Goal: Task Accomplishment & Management: Use online tool/utility

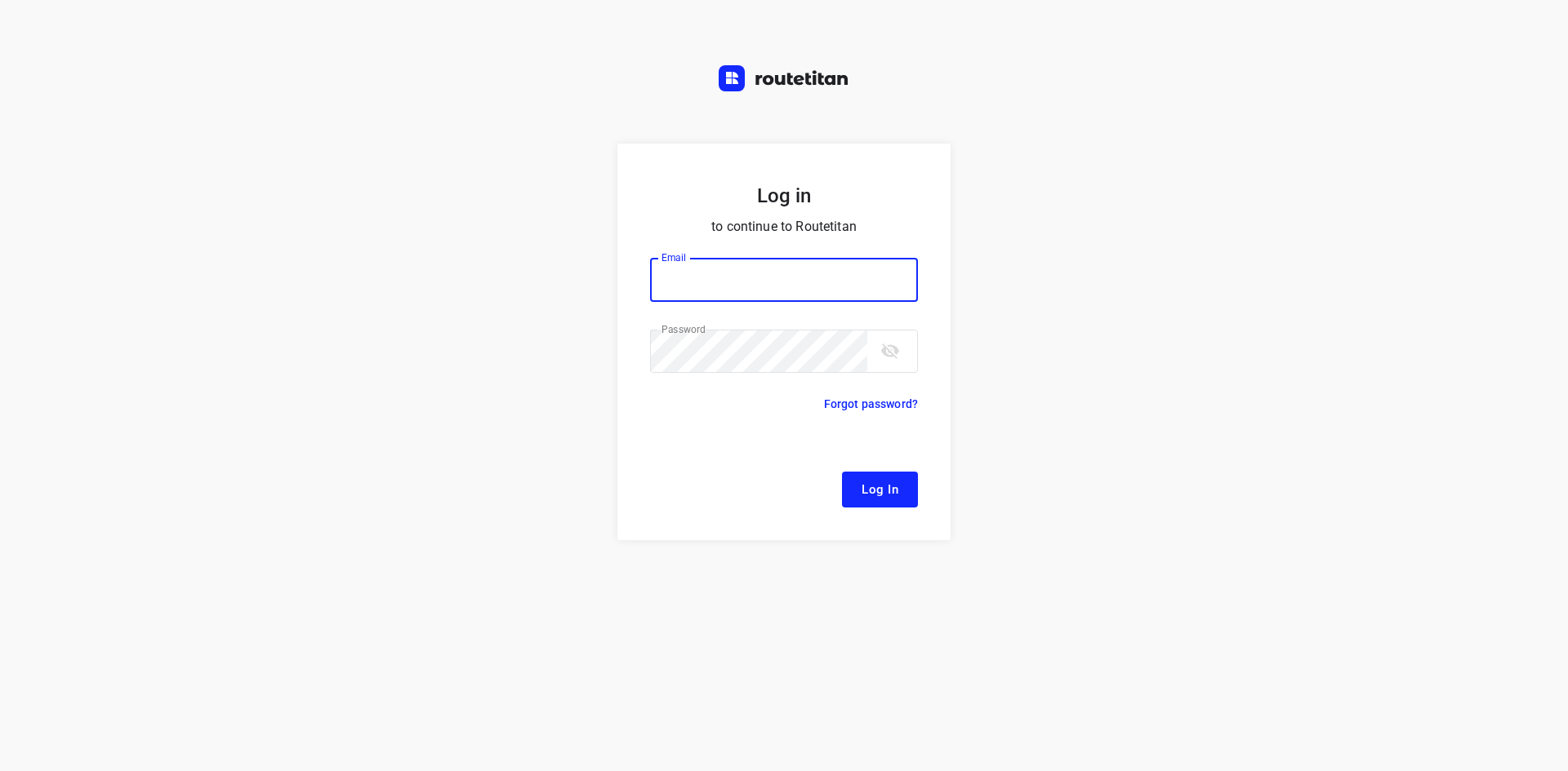
type input "[EMAIL_ADDRESS][DOMAIN_NAME]"
drag, startPoint x: 908, startPoint y: 474, endPoint x: 903, endPoint y: 490, distance: 16.8
click at [905, 486] on button "Log In" at bounding box center [879, 489] width 76 height 36
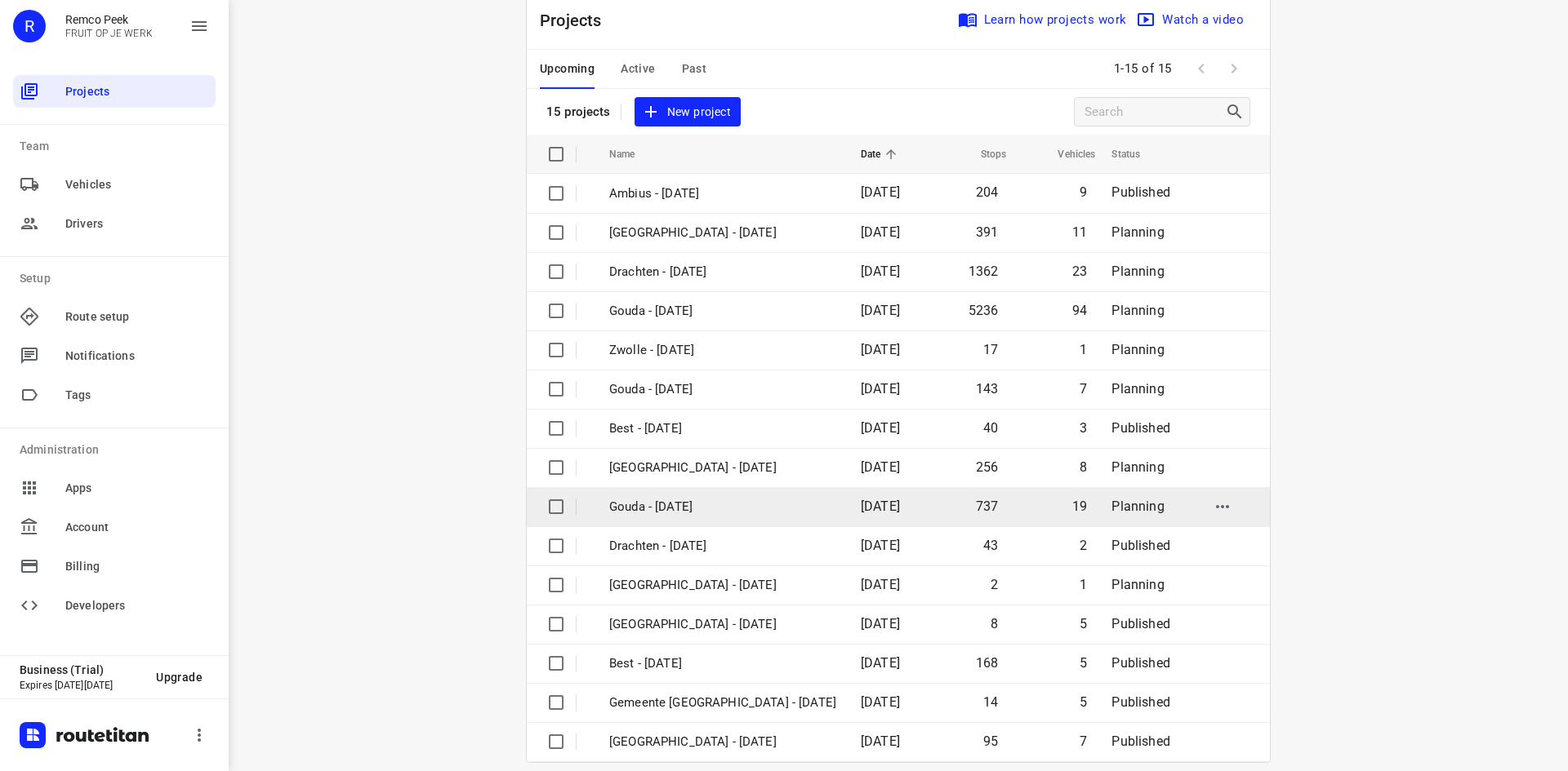
scroll to position [54, 0]
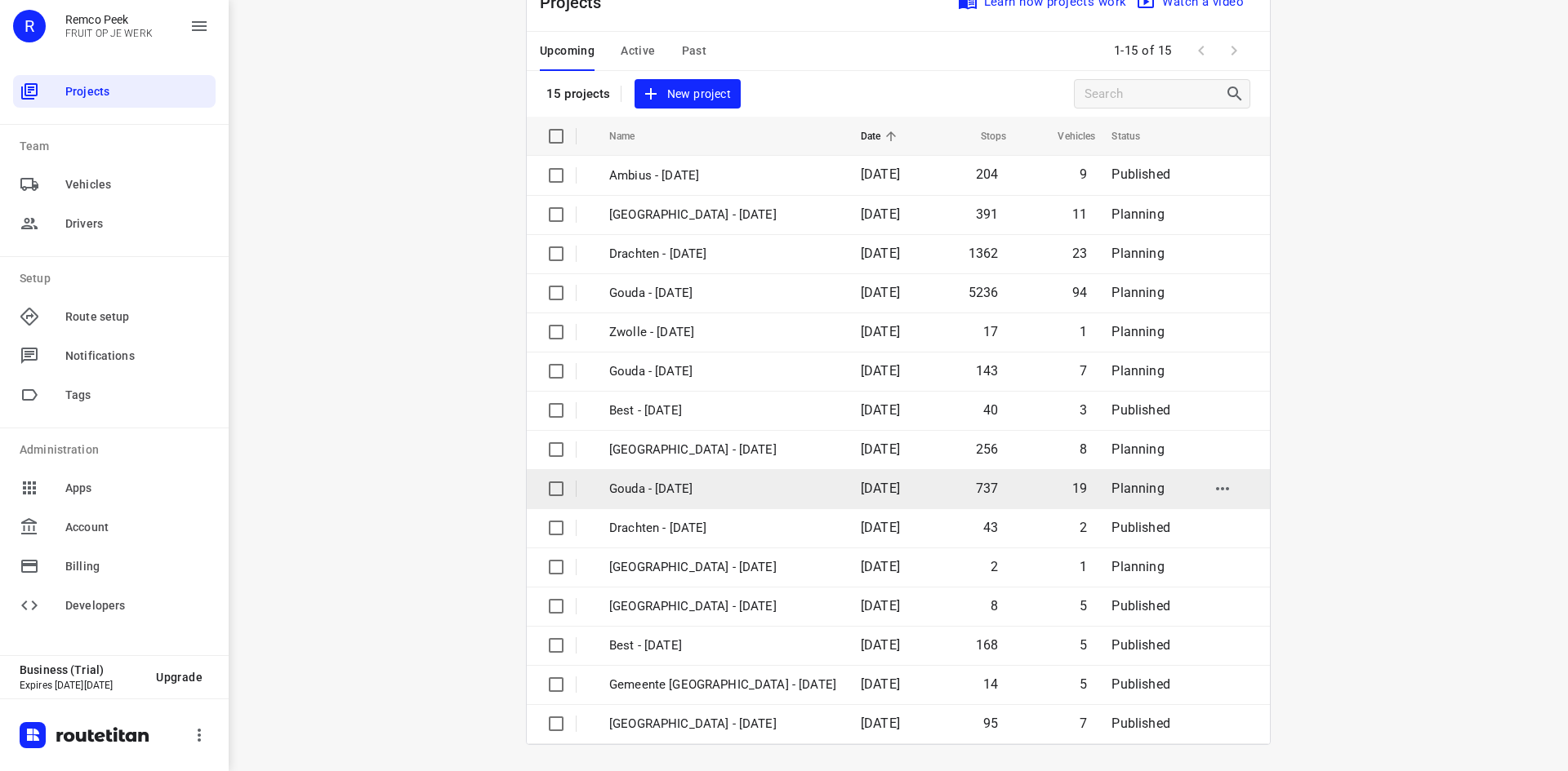
click at [976, 485] on span "737" at bounding box center [987, 488] width 23 height 16
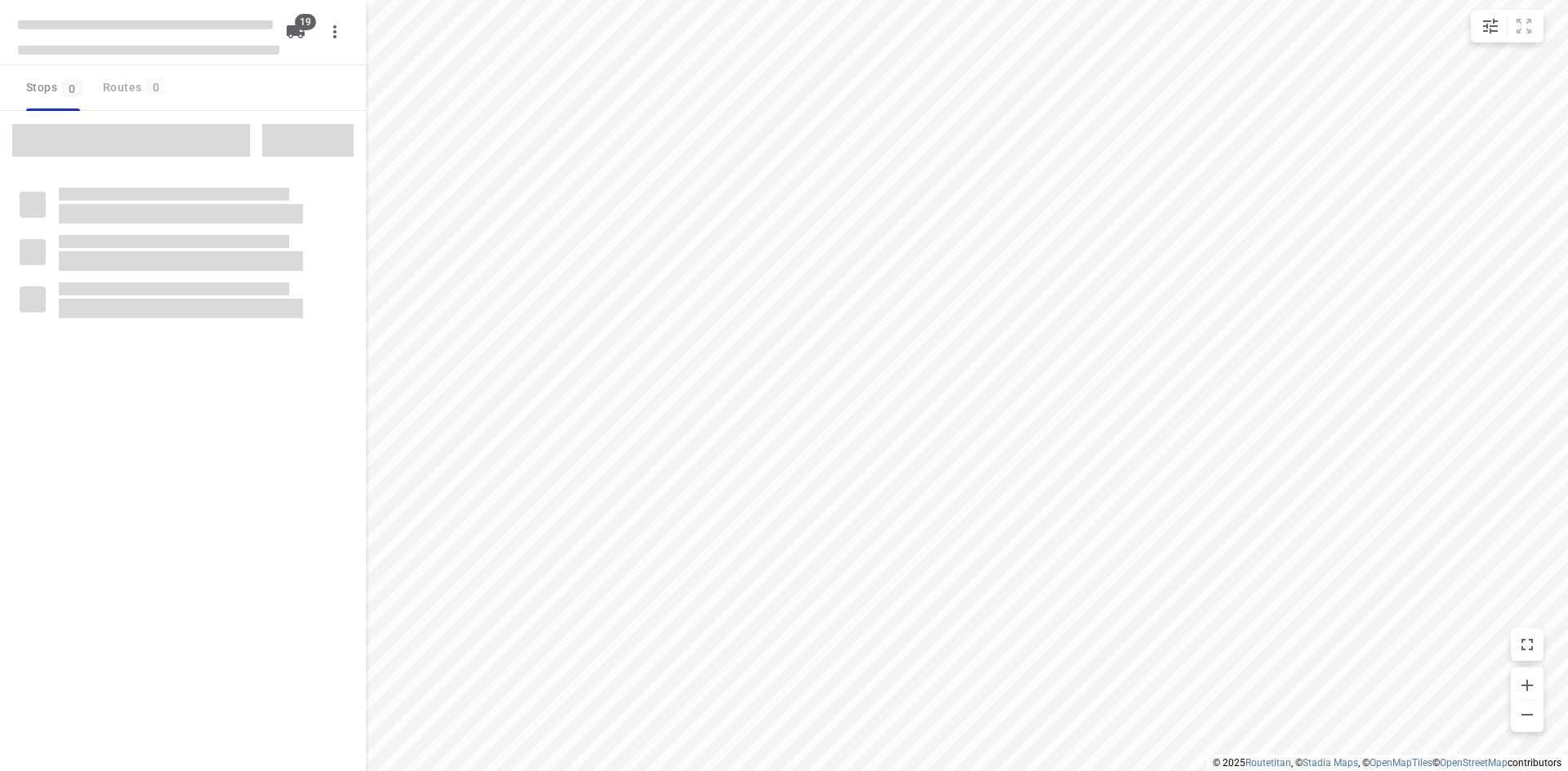
checkbox input "true"
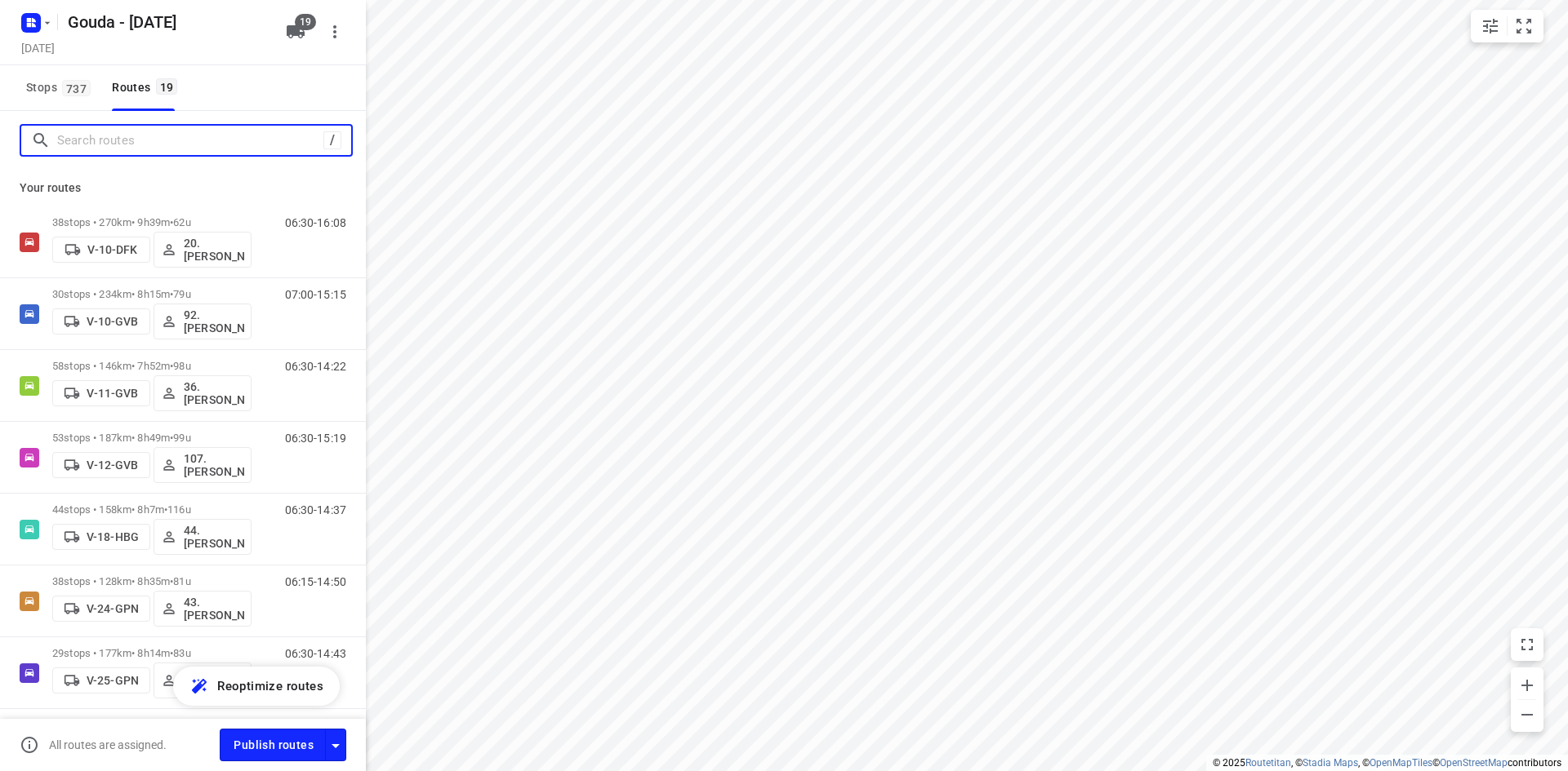
click at [186, 140] on input "Search routes" at bounding box center [190, 141] width 266 height 25
click at [256, 140] on input "Search routes" at bounding box center [188, 141] width 261 height 25
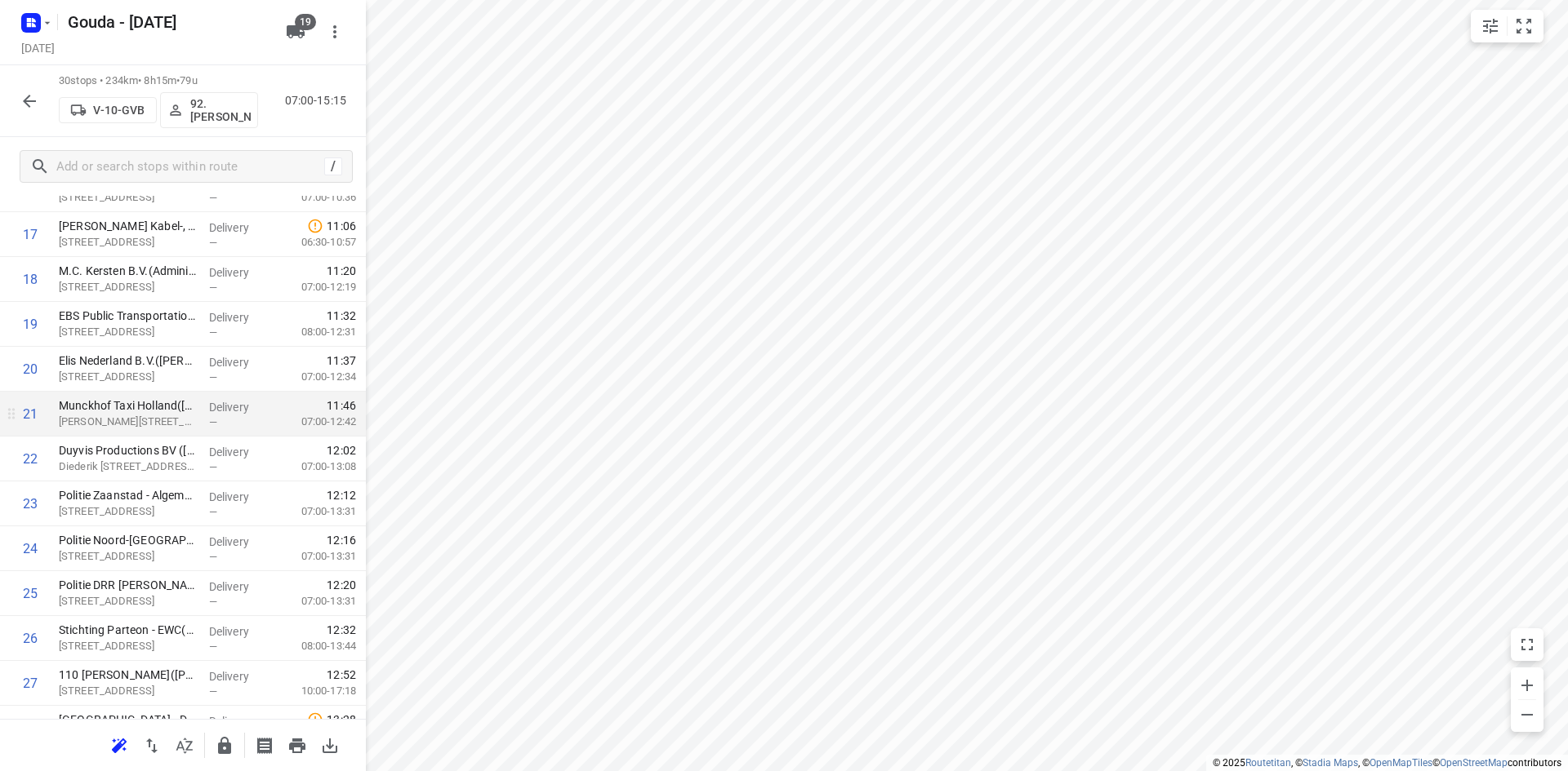
scroll to position [950, 0]
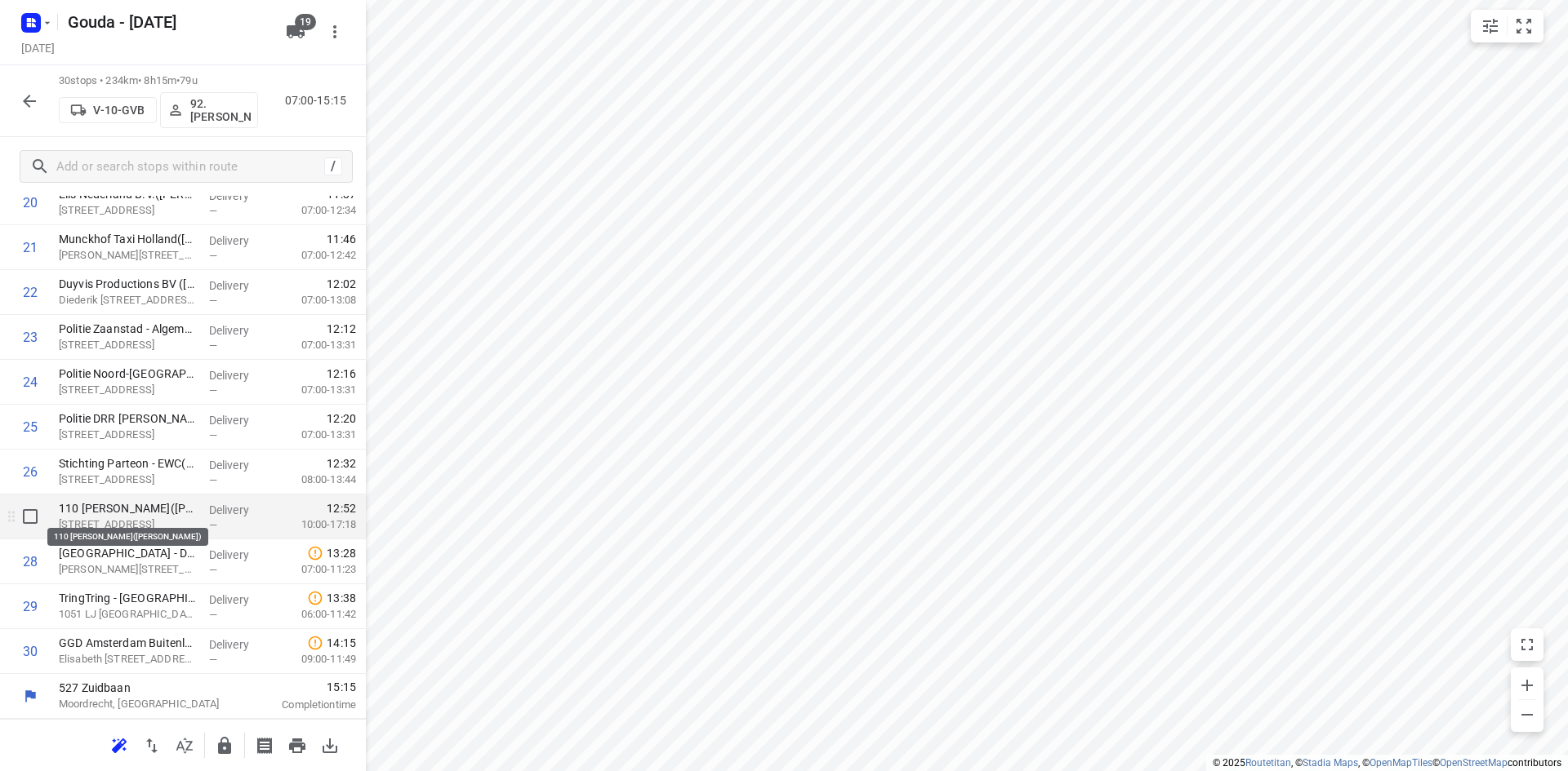
click at [149, 513] on p "110 Filiaal Heemskerk(Marielle Gudde)" at bounding box center [127, 508] width 137 height 16
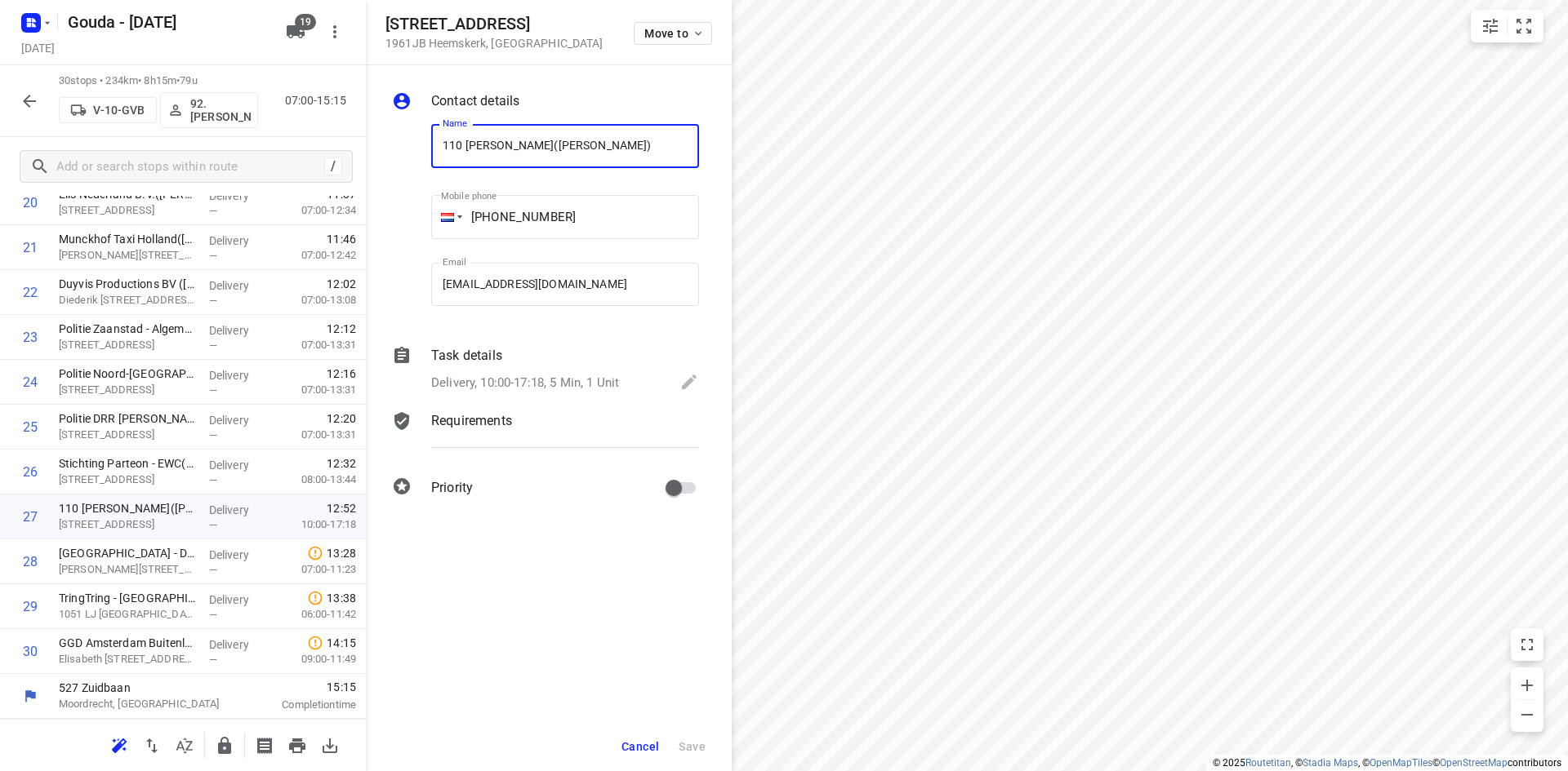
click at [510, 372] on div "Delivery, 10:00-17:18, 5 Min, 1 Unit" at bounding box center [565, 383] width 268 height 23
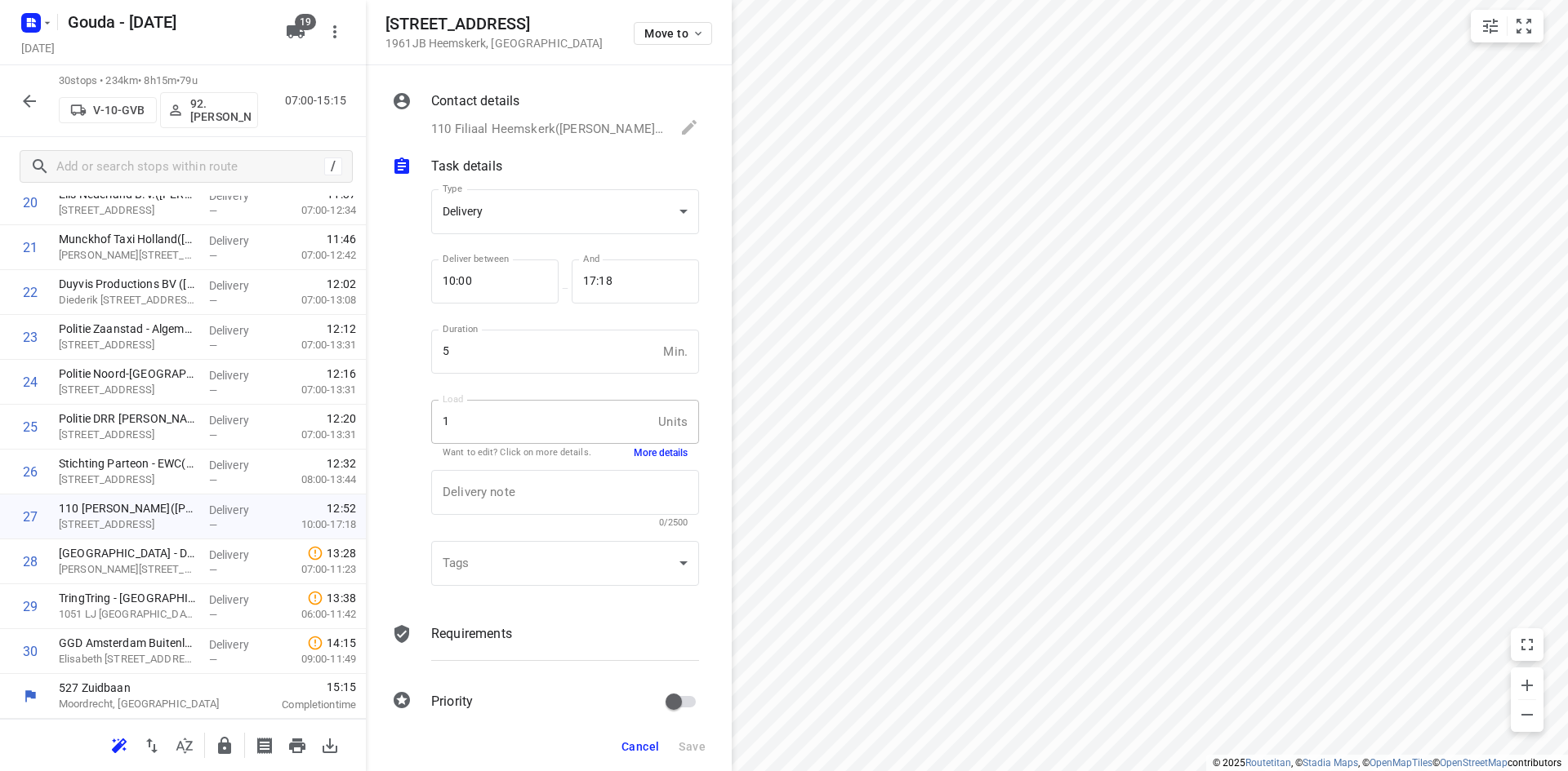
click at [658, 442] on div "1 Units Load" at bounding box center [565, 422] width 268 height 44
click at [658, 452] on button "More details" at bounding box center [660, 453] width 54 height 14
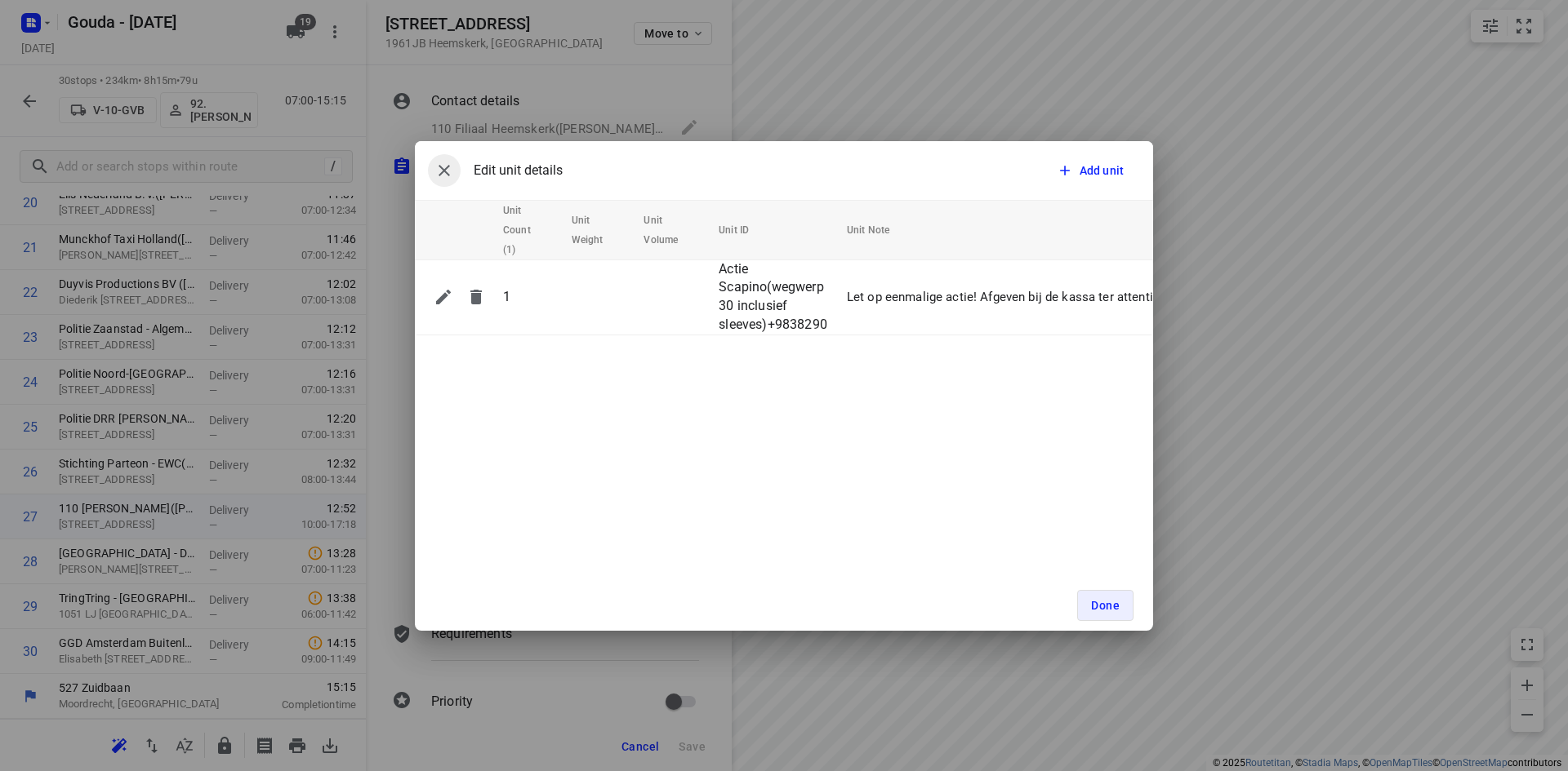
click at [454, 170] on button "button" at bounding box center [444, 170] width 33 height 33
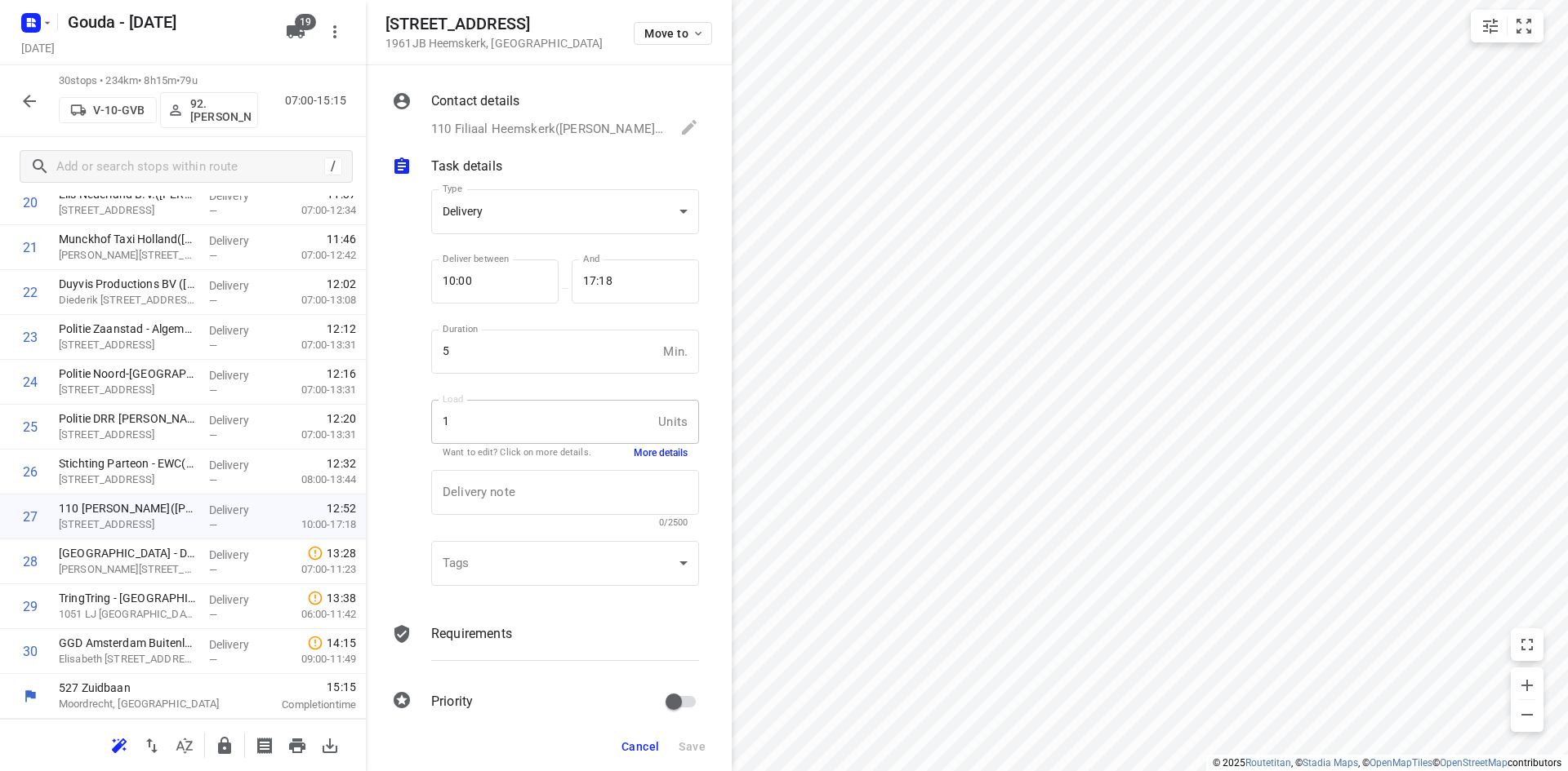
click at [652, 749] on span "Cancel" at bounding box center [640, 747] width 38 height 13
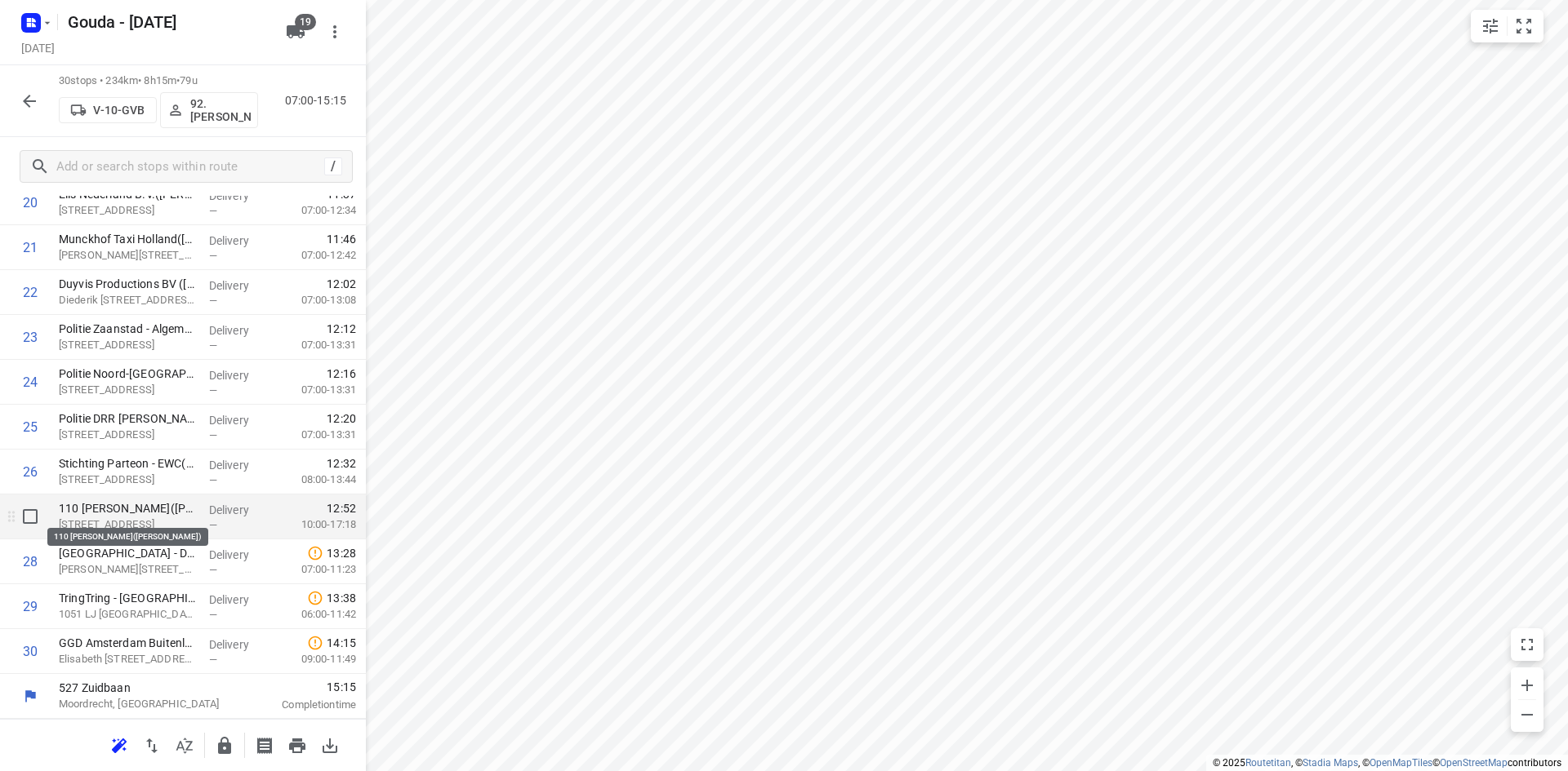
click at [132, 509] on p "110 Filiaal Heemskerk(Marielle Gudde)" at bounding box center [127, 508] width 137 height 16
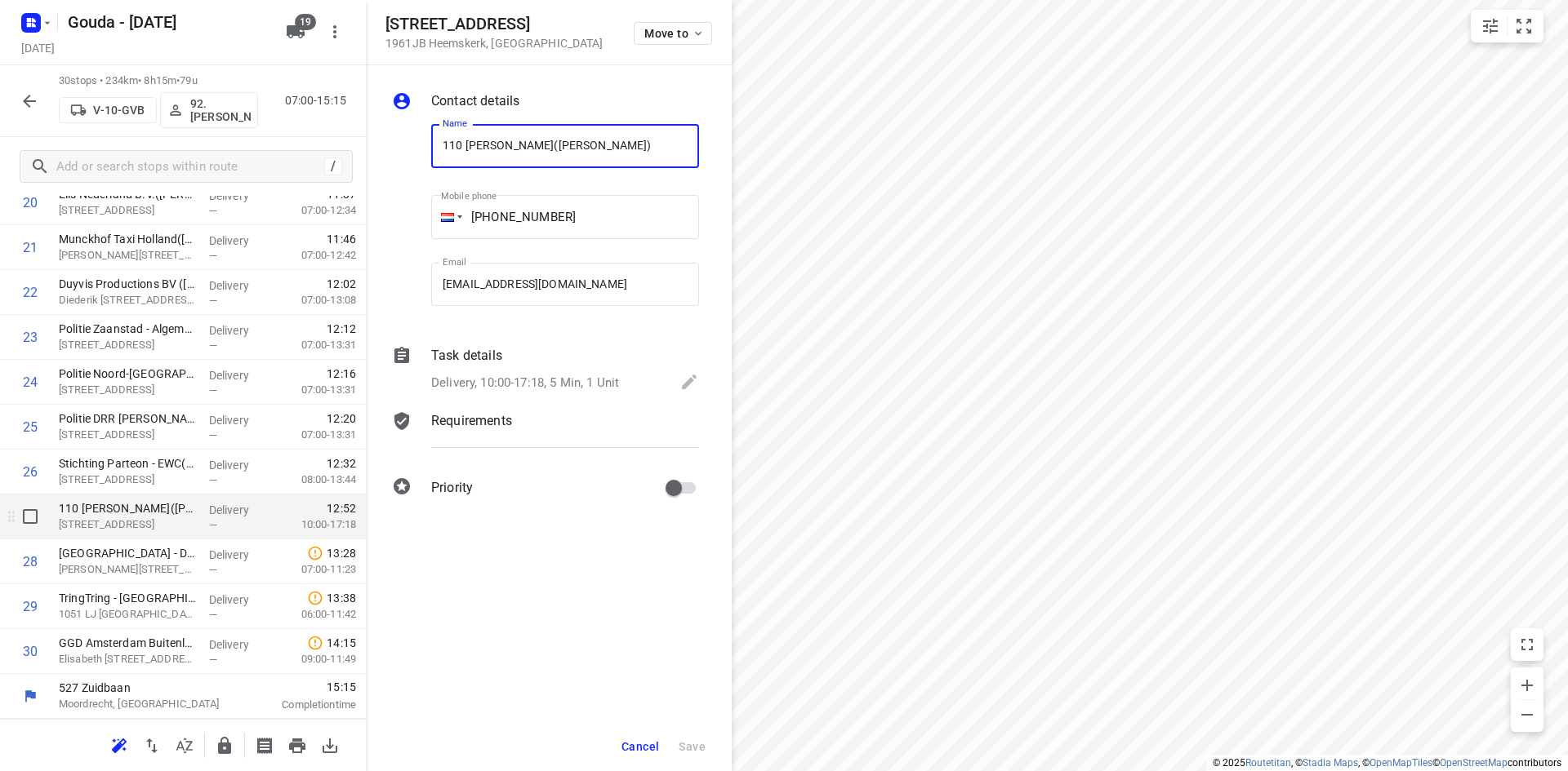
click at [32, 522] on input "checkbox" at bounding box center [30, 517] width 33 height 33
checkbox input "true"
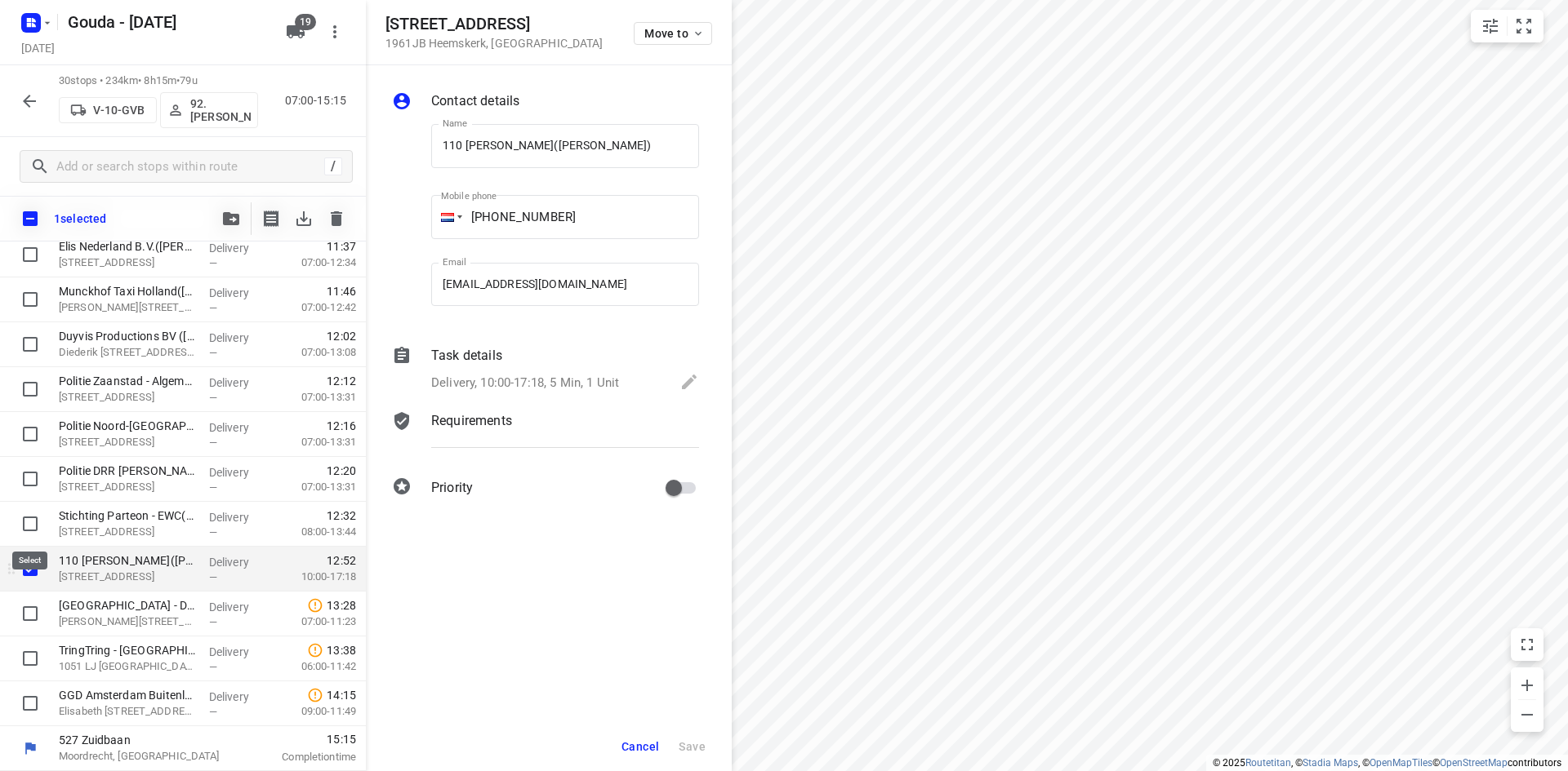
scroll to position [943, 0]
click at [24, 568] on input "checkbox" at bounding box center [30, 568] width 33 height 33
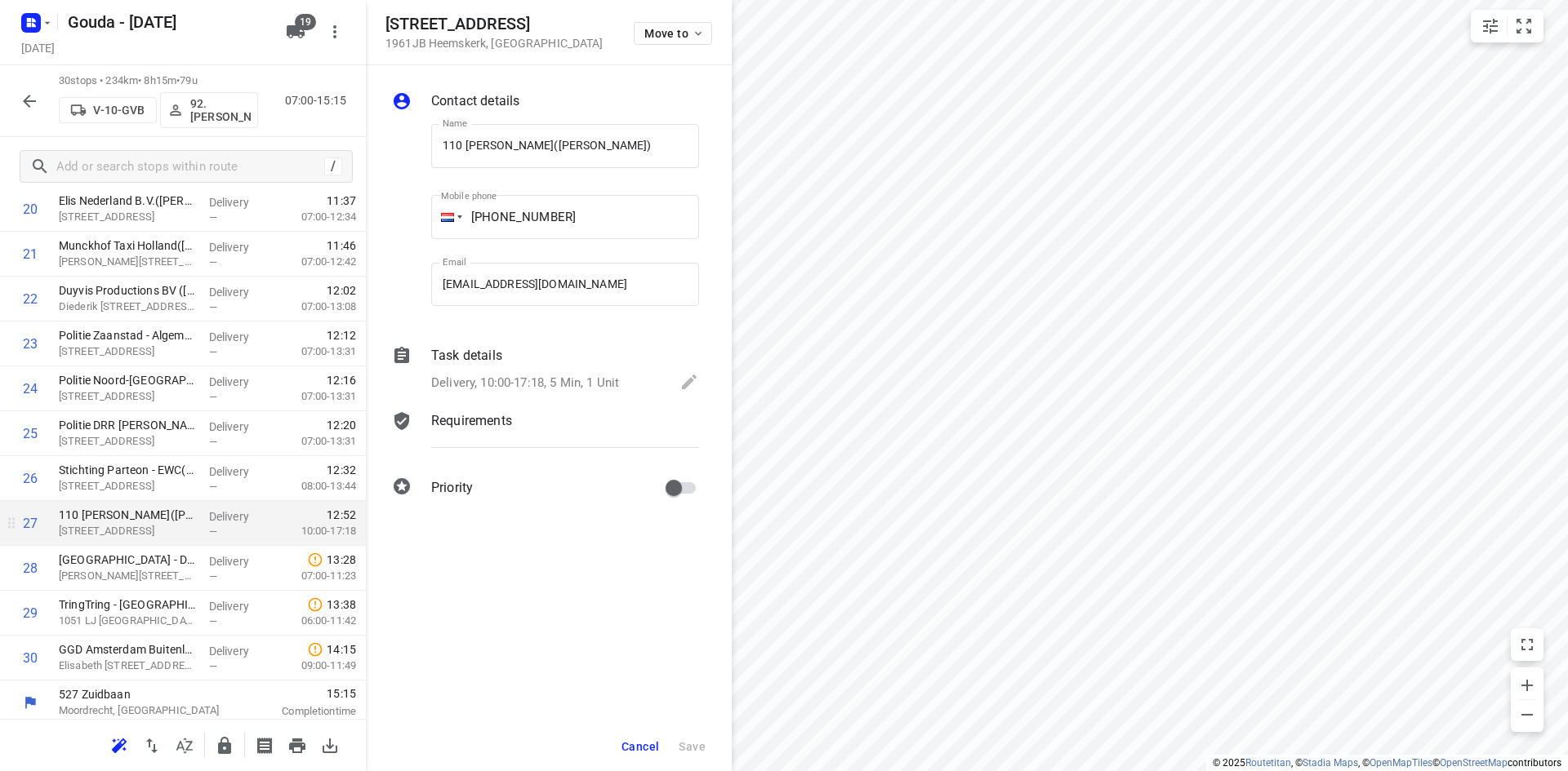
click at [640, 749] on span "Cancel" at bounding box center [640, 747] width 38 height 13
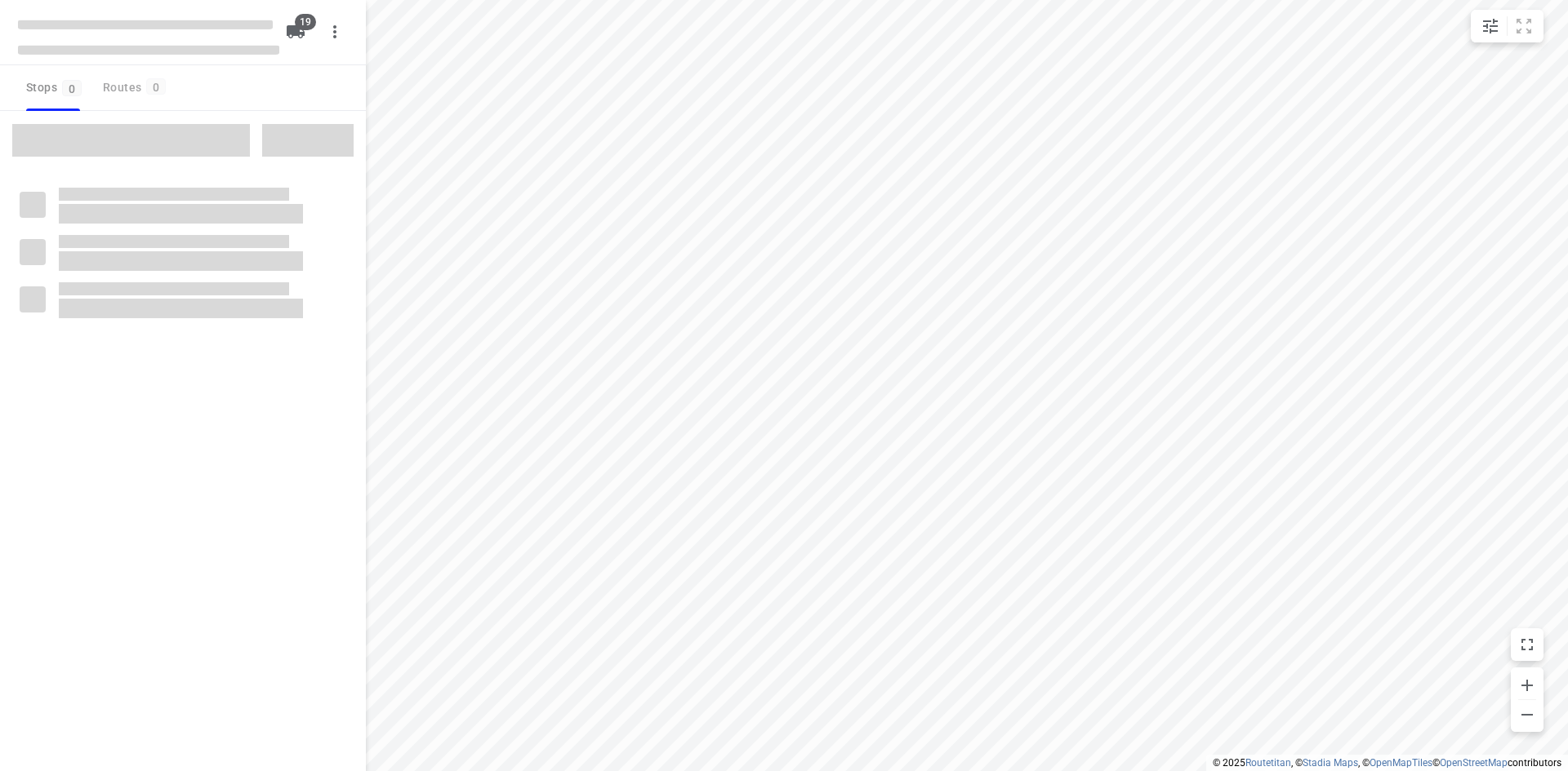
checkbox input "true"
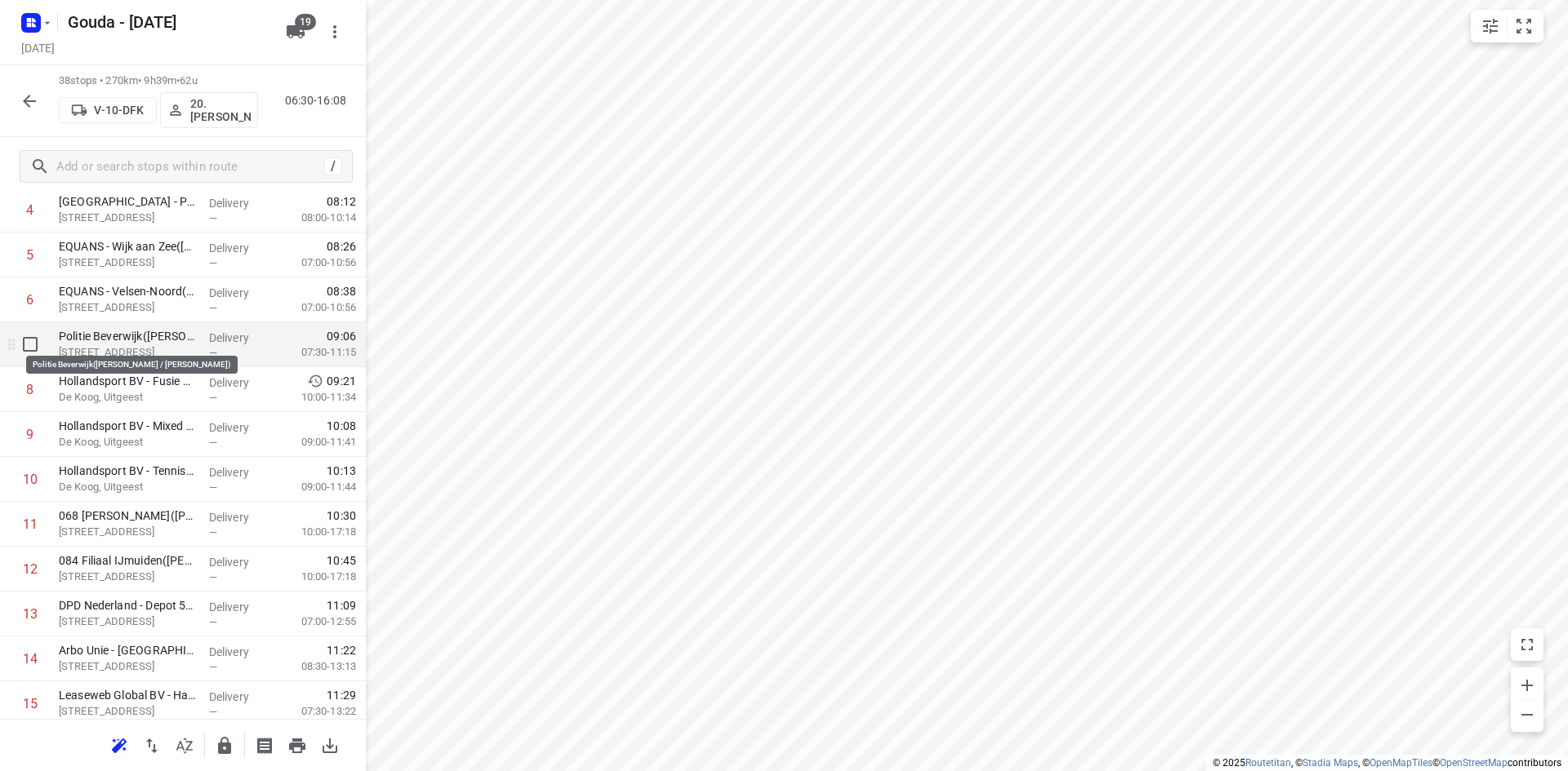
scroll to position [244, 0]
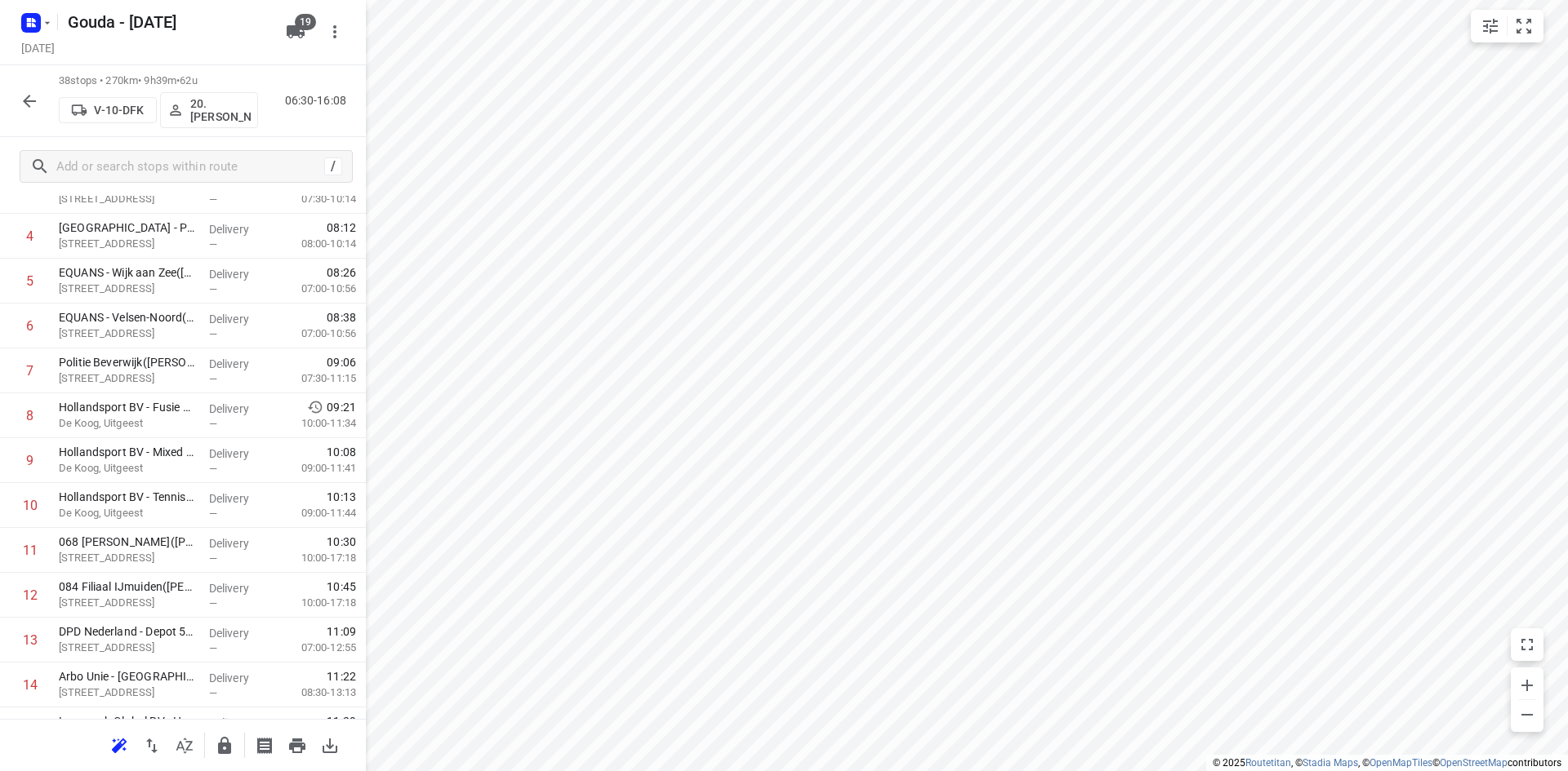
click at [30, 99] on icon "button" at bounding box center [28, 100] width 19 height 19
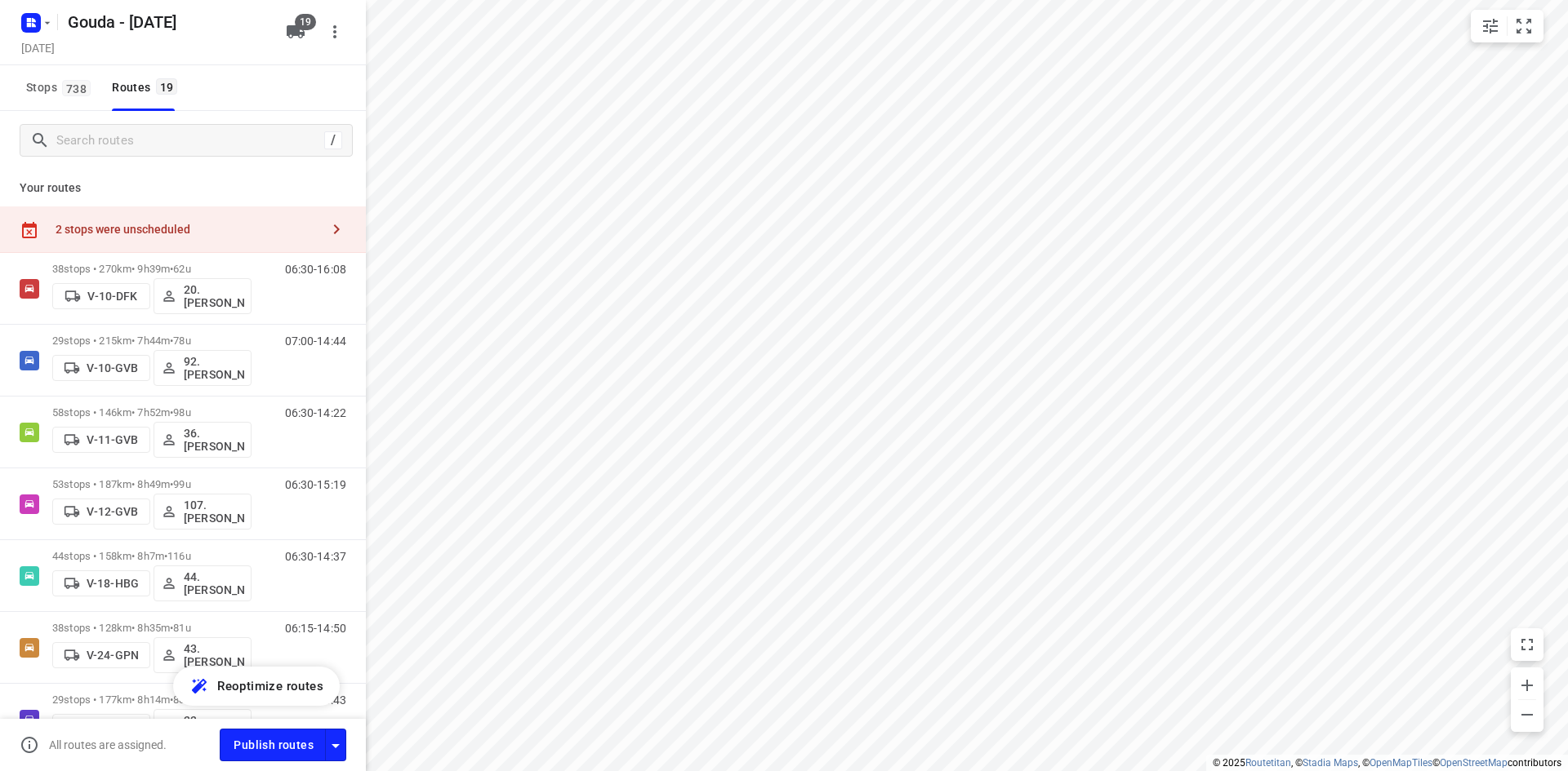
click at [159, 230] on div "2 stops were unscheduled" at bounding box center [188, 229] width 265 height 13
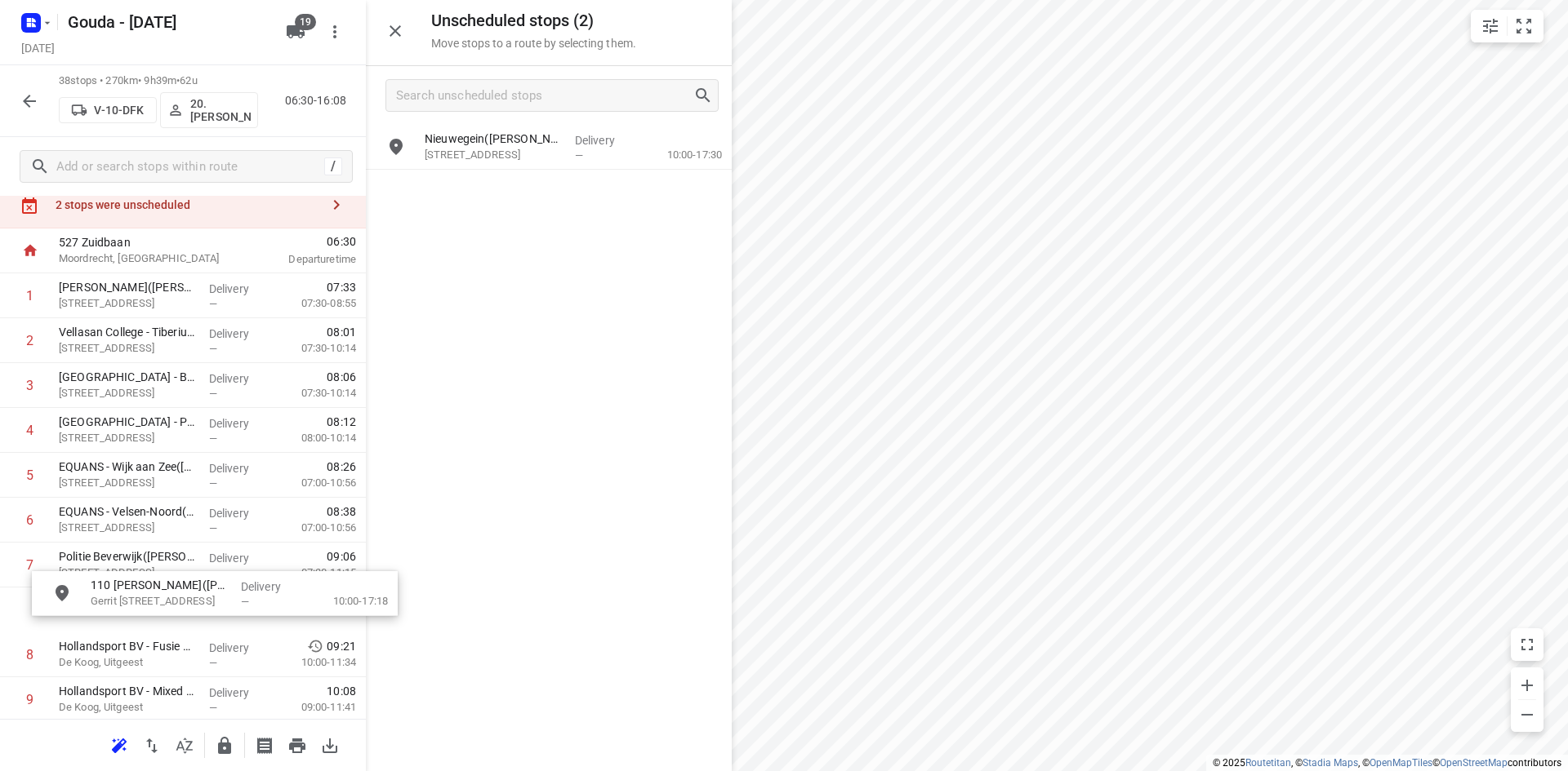
scroll to position [55, 0]
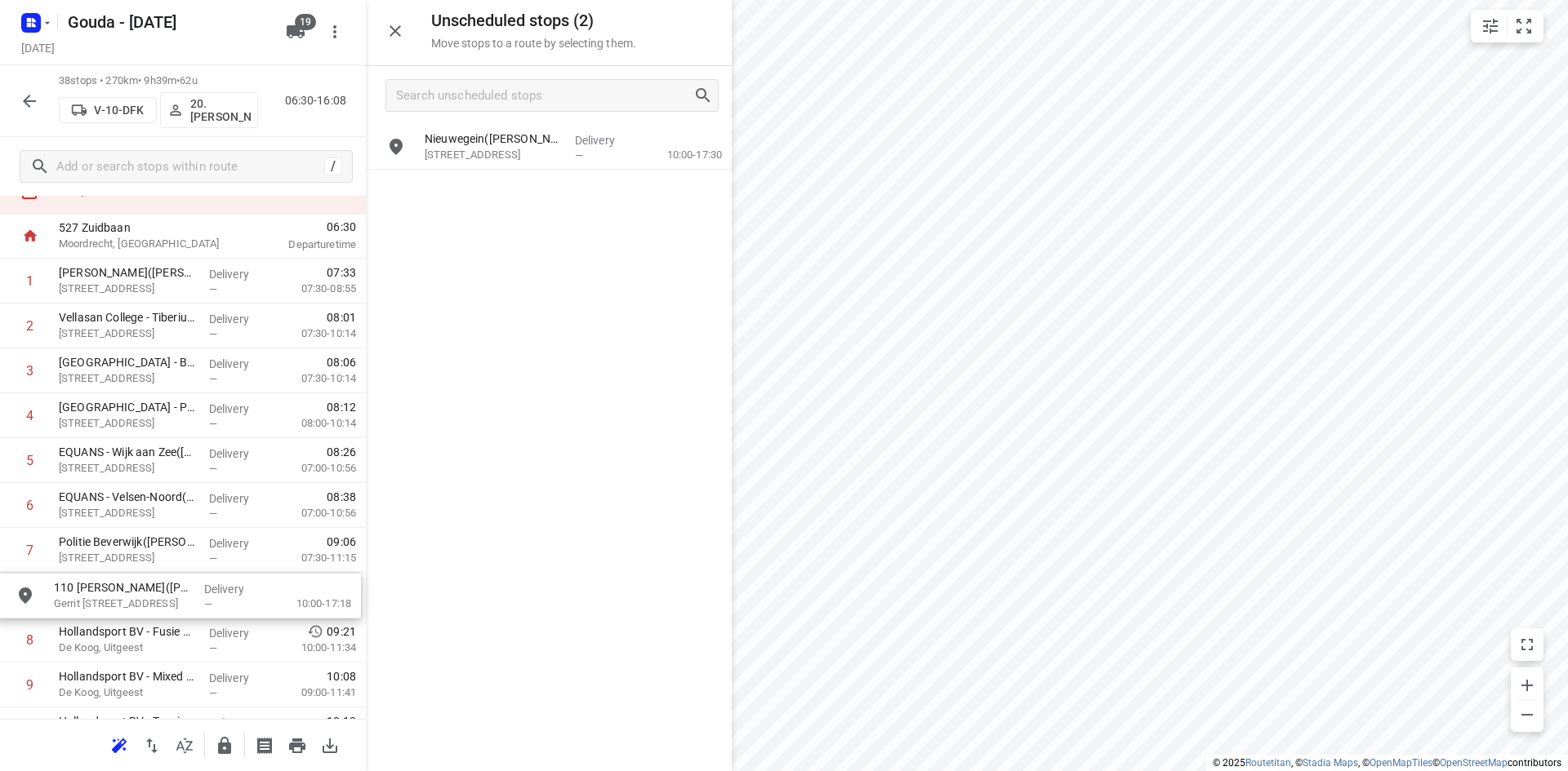
drag, startPoint x: 499, startPoint y: 146, endPoint x: 128, endPoint y: 599, distance: 585.5
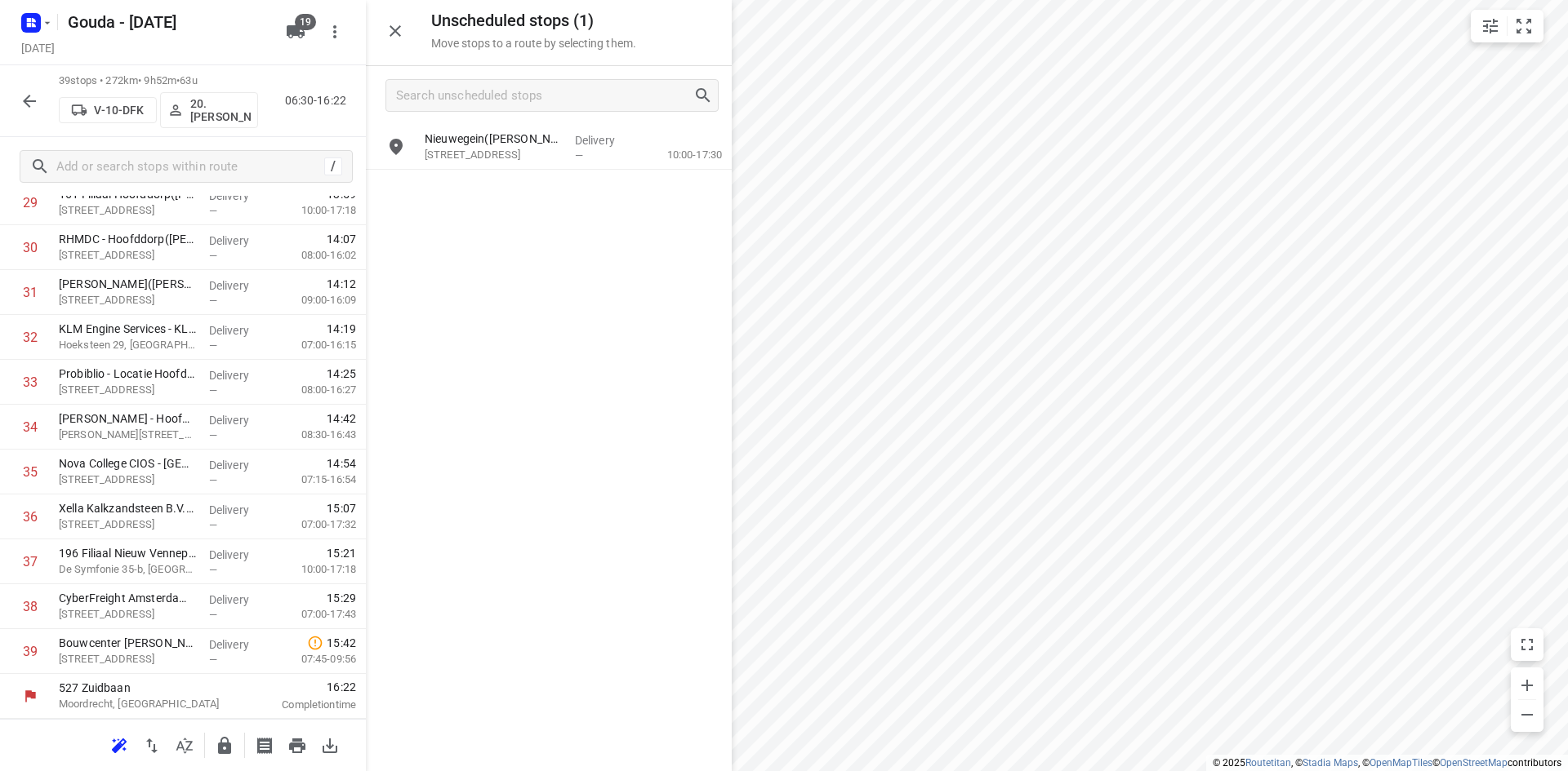
scroll to position [952, 0]
click at [375, 33] on div "Unscheduled stops ( 1 ) Move stops to a route by selecting them." at bounding box center [549, 33] width 366 height 66
click at [386, 33] on icon "button" at bounding box center [395, 30] width 19 height 19
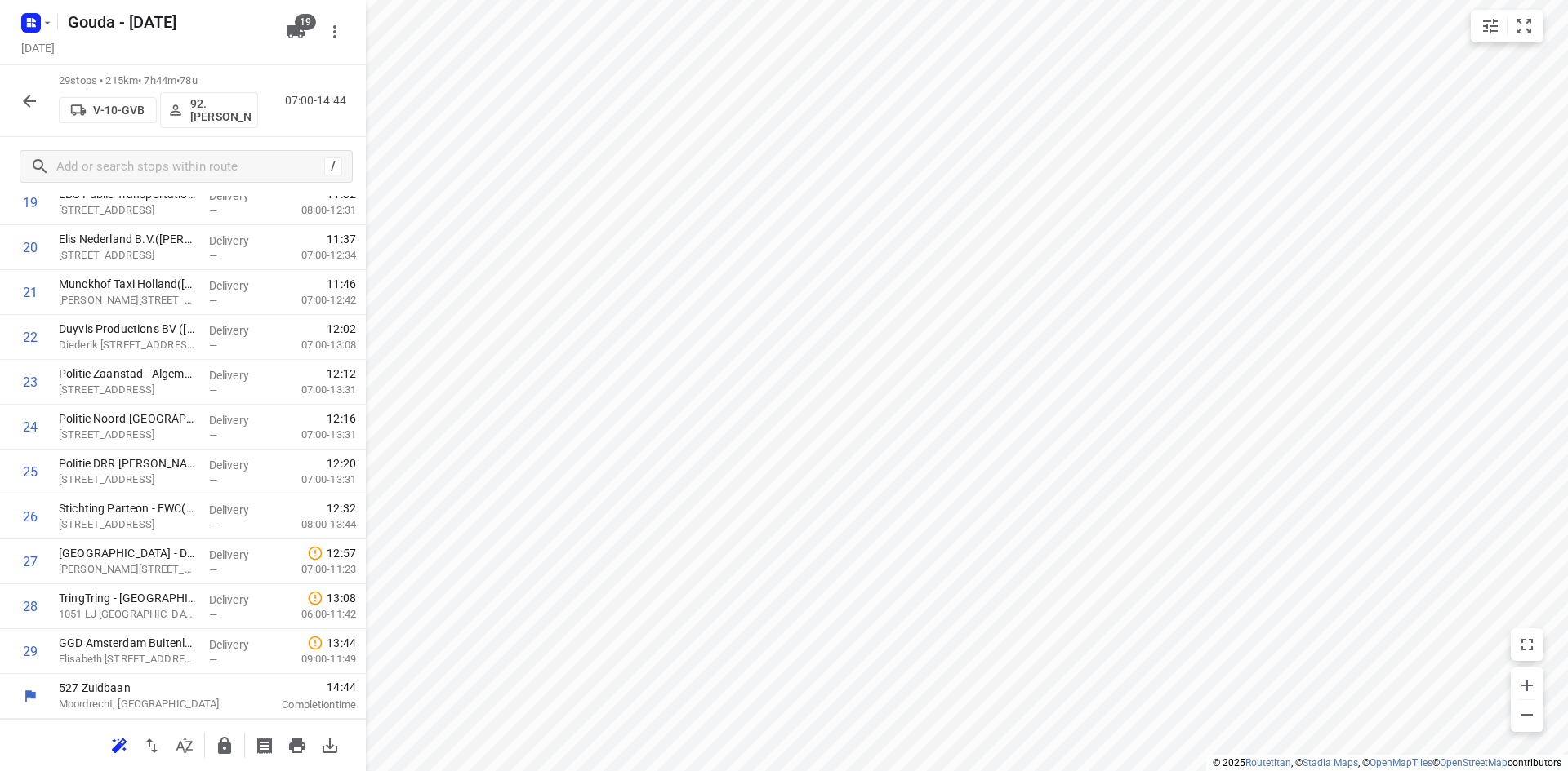
drag, startPoint x: 221, startPoint y: 84, endPoint x: 87, endPoint y: 92, distance: 134.2
click at [87, 92] on div "29 stops • 215km • 7h44m • 78u V-10-GVB 92.Lars van Tuinen" at bounding box center [158, 100] width 199 height 54
click at [85, 84] on p "29 stops • 215km • 7h44m • 78u" at bounding box center [158, 81] width 199 height 16
drag, startPoint x: 60, startPoint y: 80, endPoint x: 231, endPoint y: 74, distance: 171.1
click at [231, 74] on p "29 stops • 215km • 7h44m • 78u" at bounding box center [158, 81] width 199 height 16
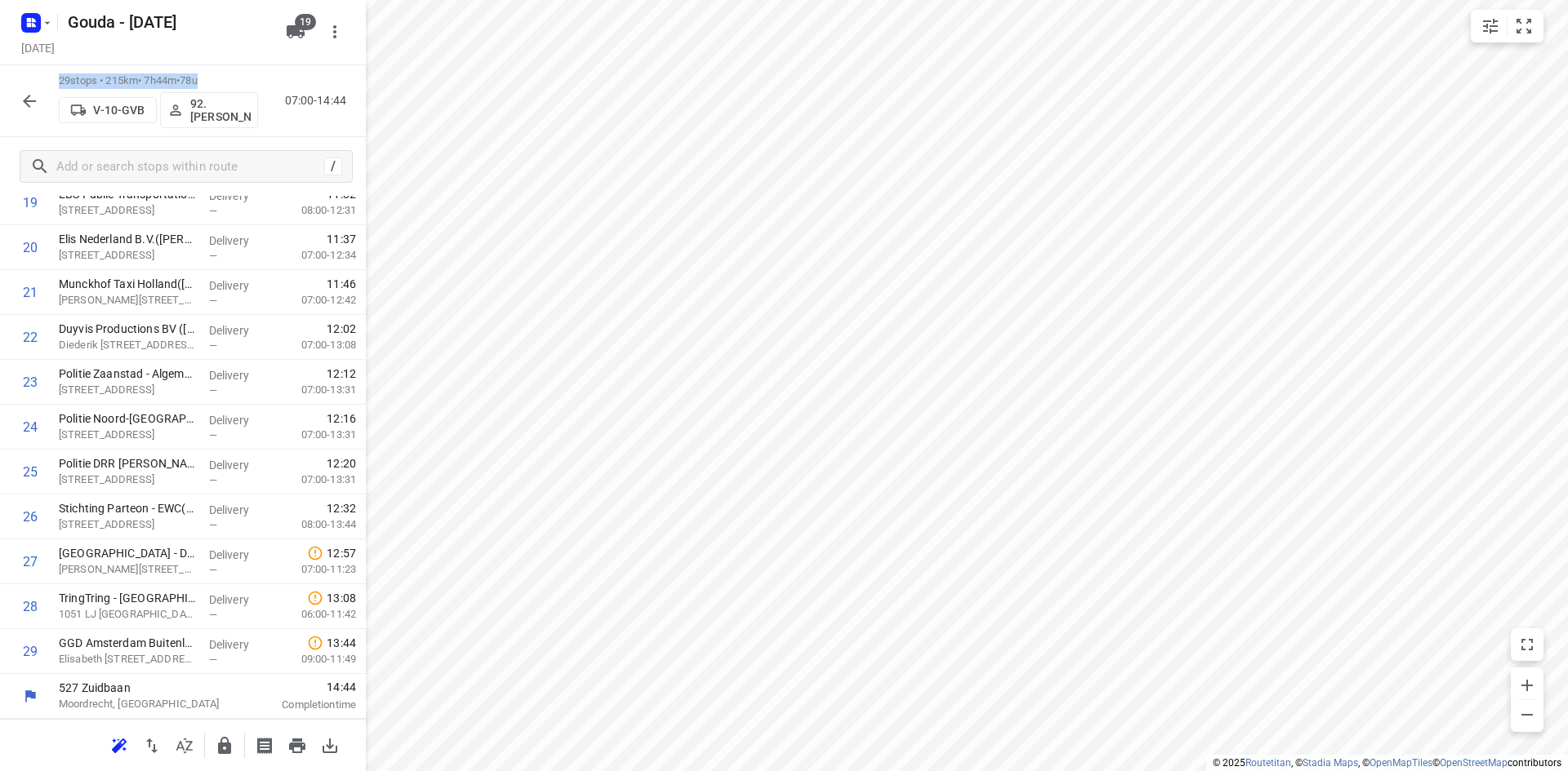
click at [231, 75] on p "29 stops • 215km • 7h44m • 78u" at bounding box center [158, 81] width 199 height 16
click at [30, 98] on icon "button" at bounding box center [28, 100] width 19 height 19
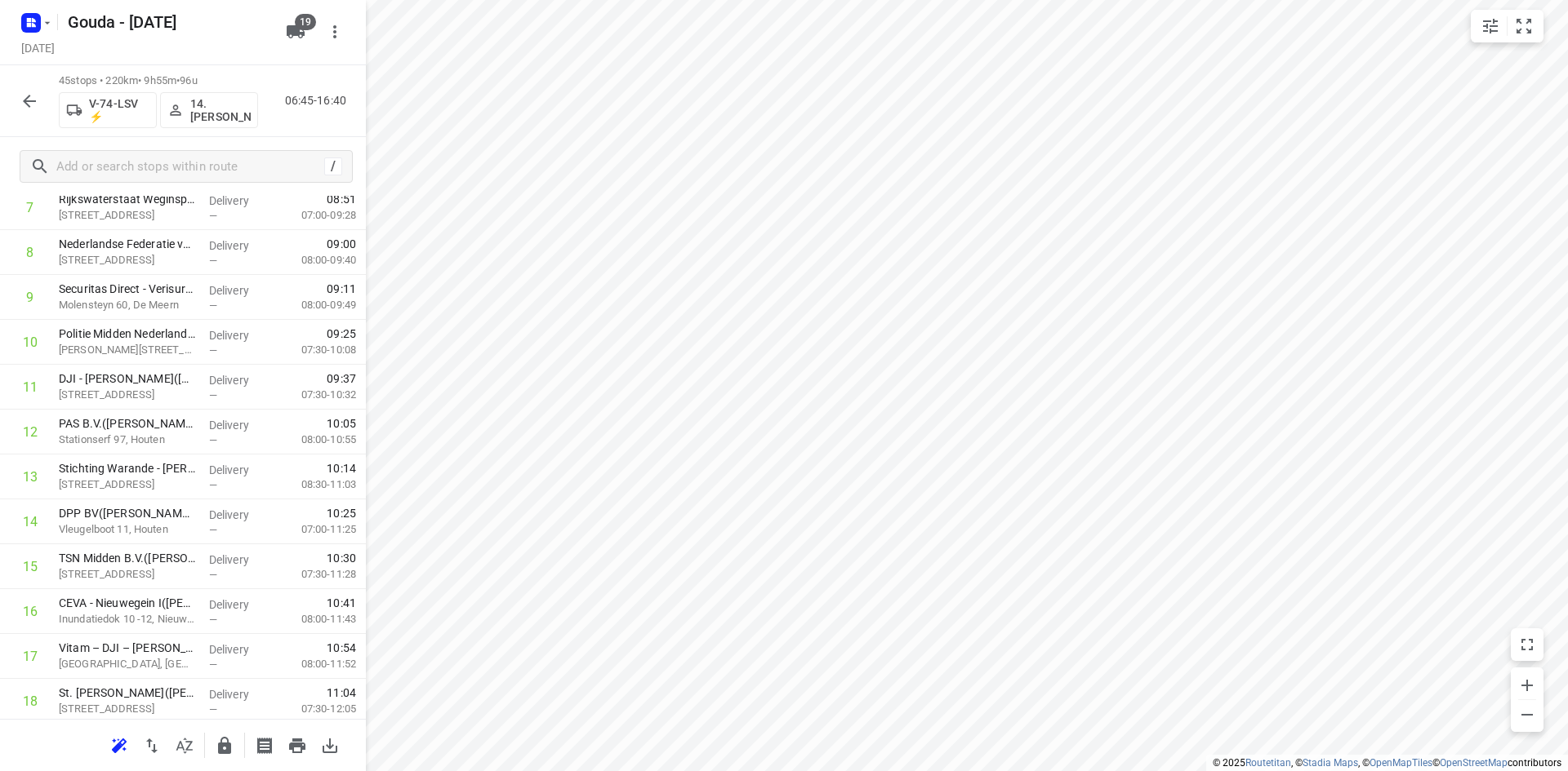
scroll to position [0, 0]
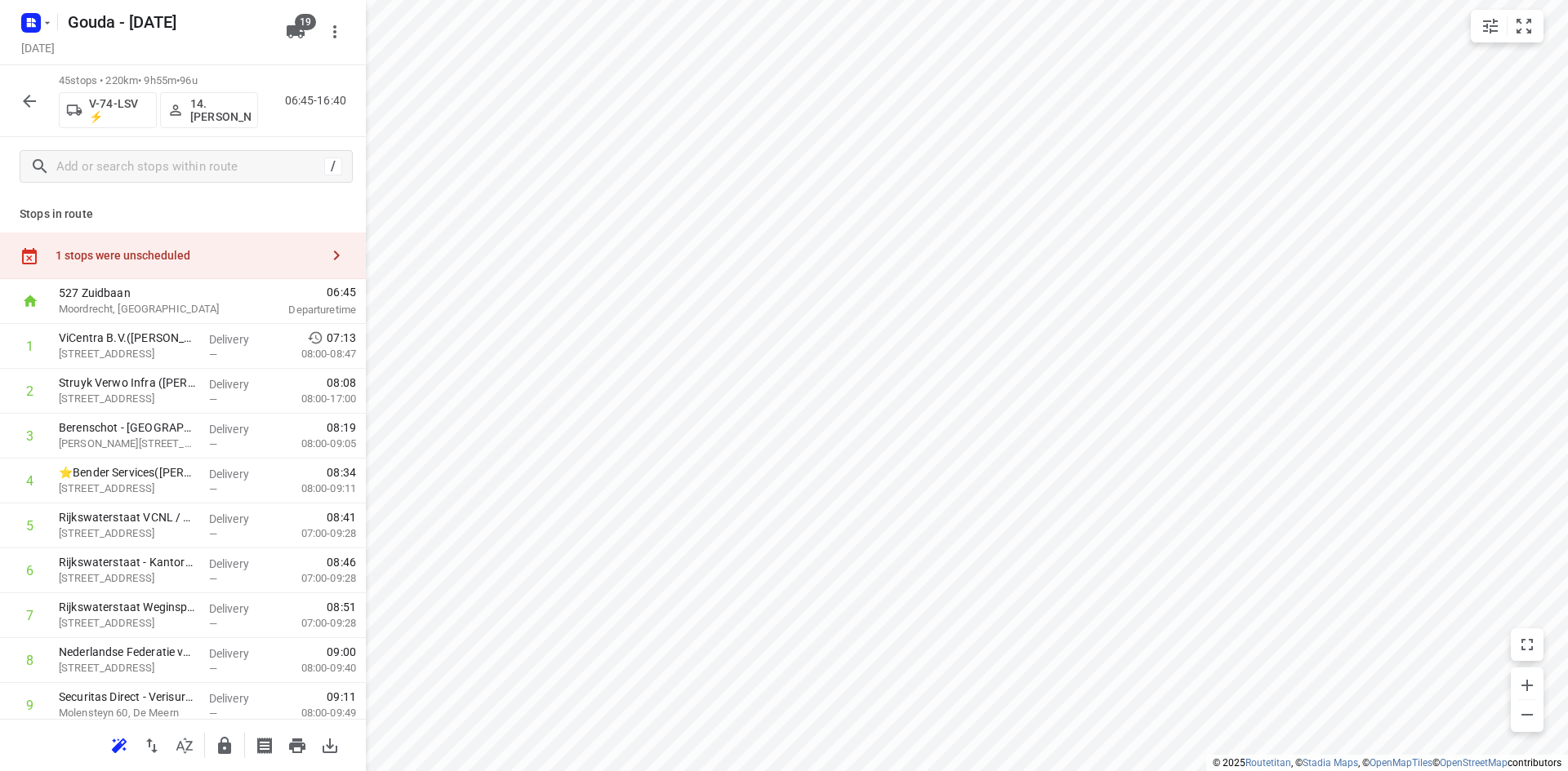
click at [158, 249] on div "1 stops were unscheduled" at bounding box center [188, 255] width 265 height 13
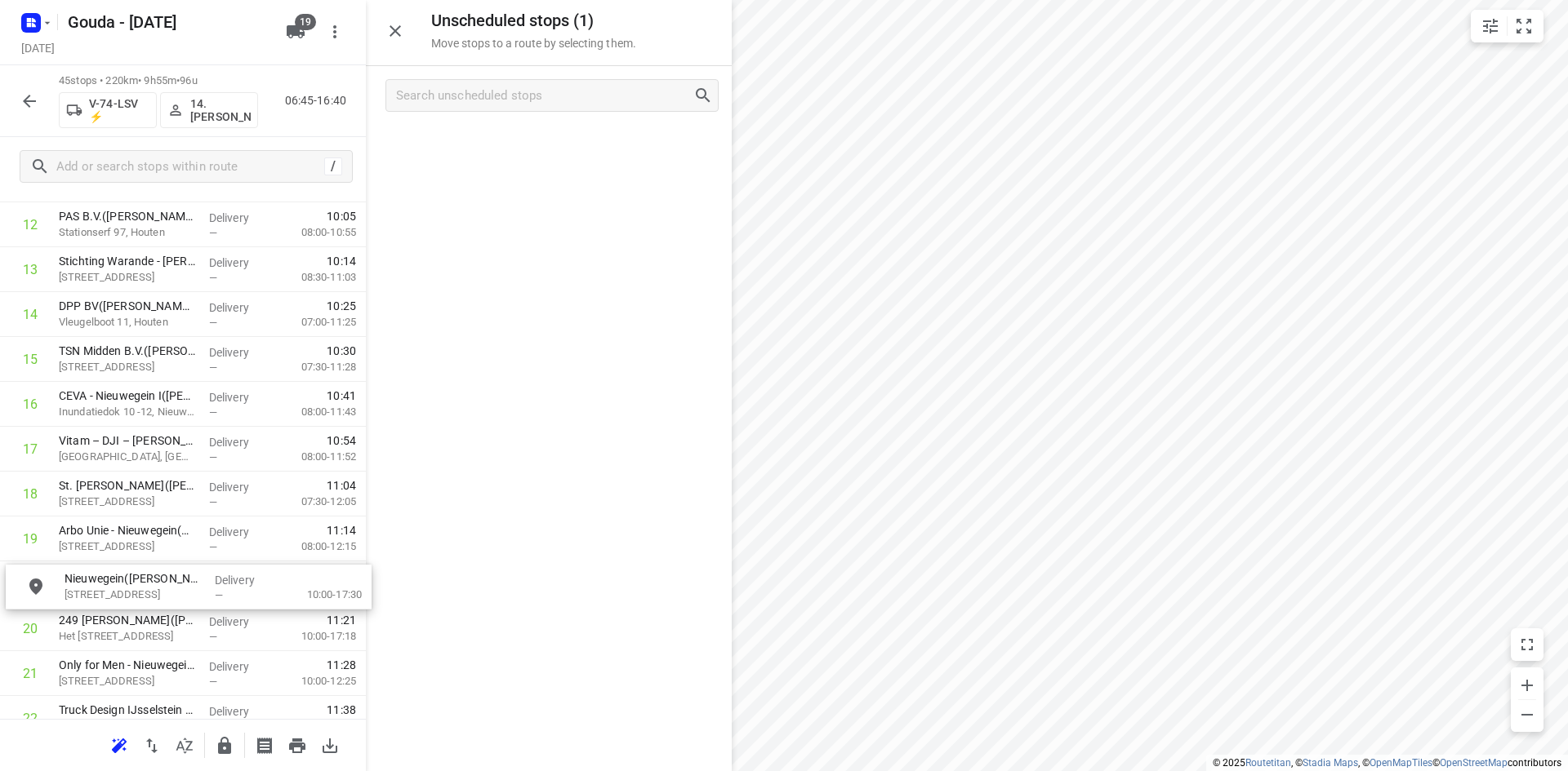
scroll to position [616, 0]
drag, startPoint x: 552, startPoint y: 150, endPoint x: 186, endPoint y: 581, distance: 565.4
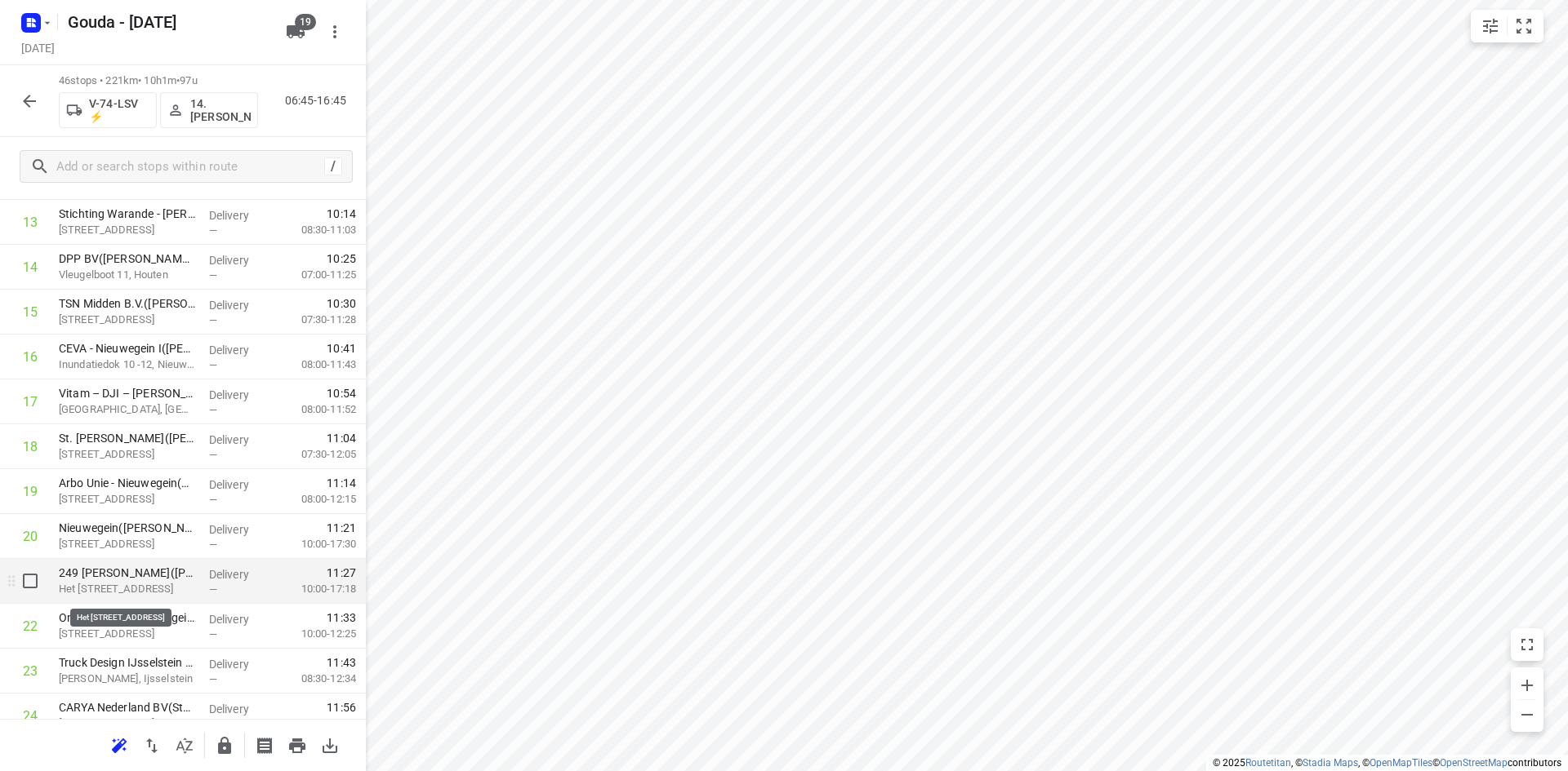
click at [132, 575] on p "249 Filiaal Nieuwegein(Marielle Gudde)" at bounding box center [127, 573] width 137 height 16
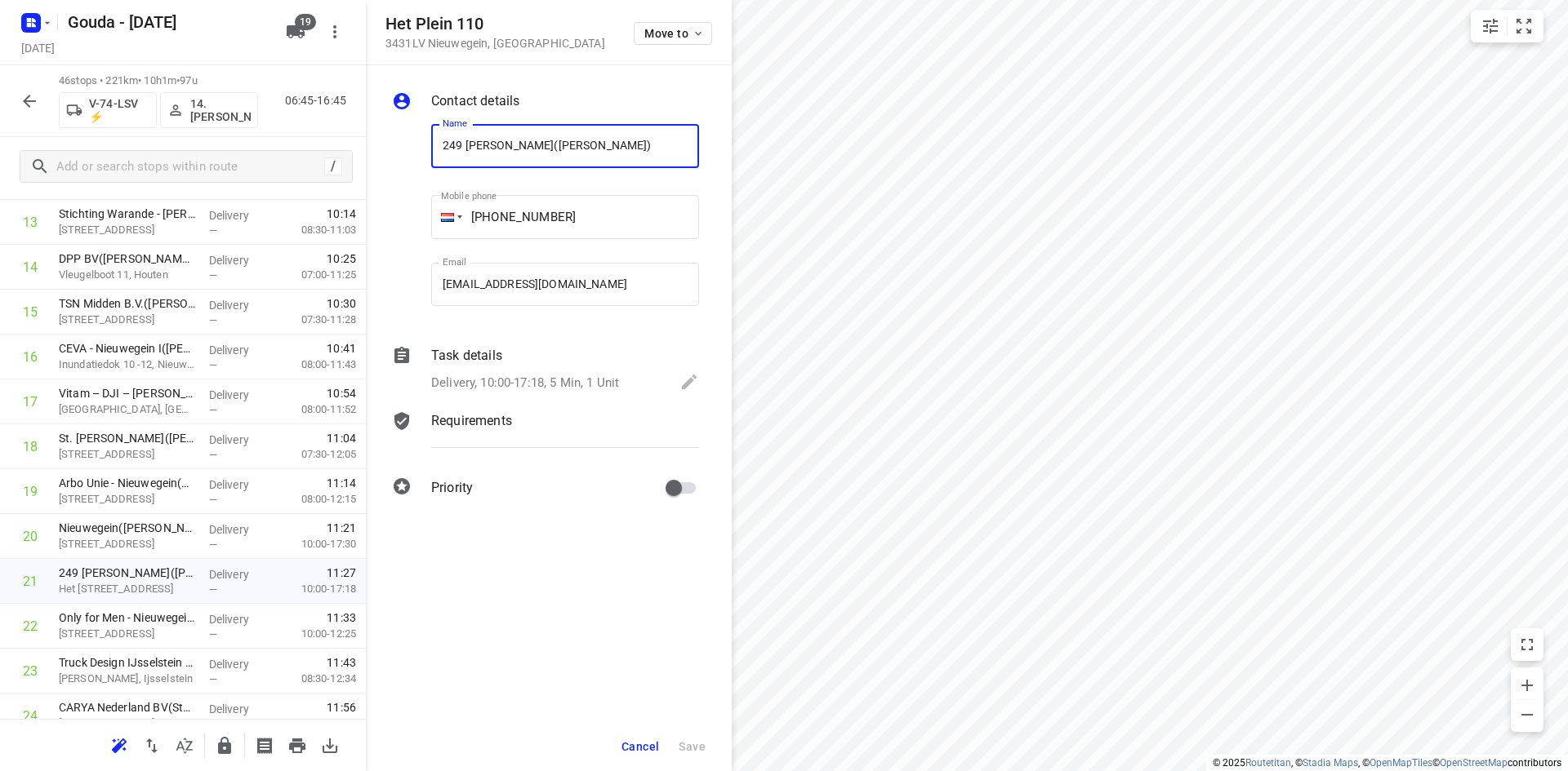
click at [503, 381] on p "Delivery, 10:00-17:18, 5 Min, 1 Unit" at bounding box center [525, 383] width 188 height 18
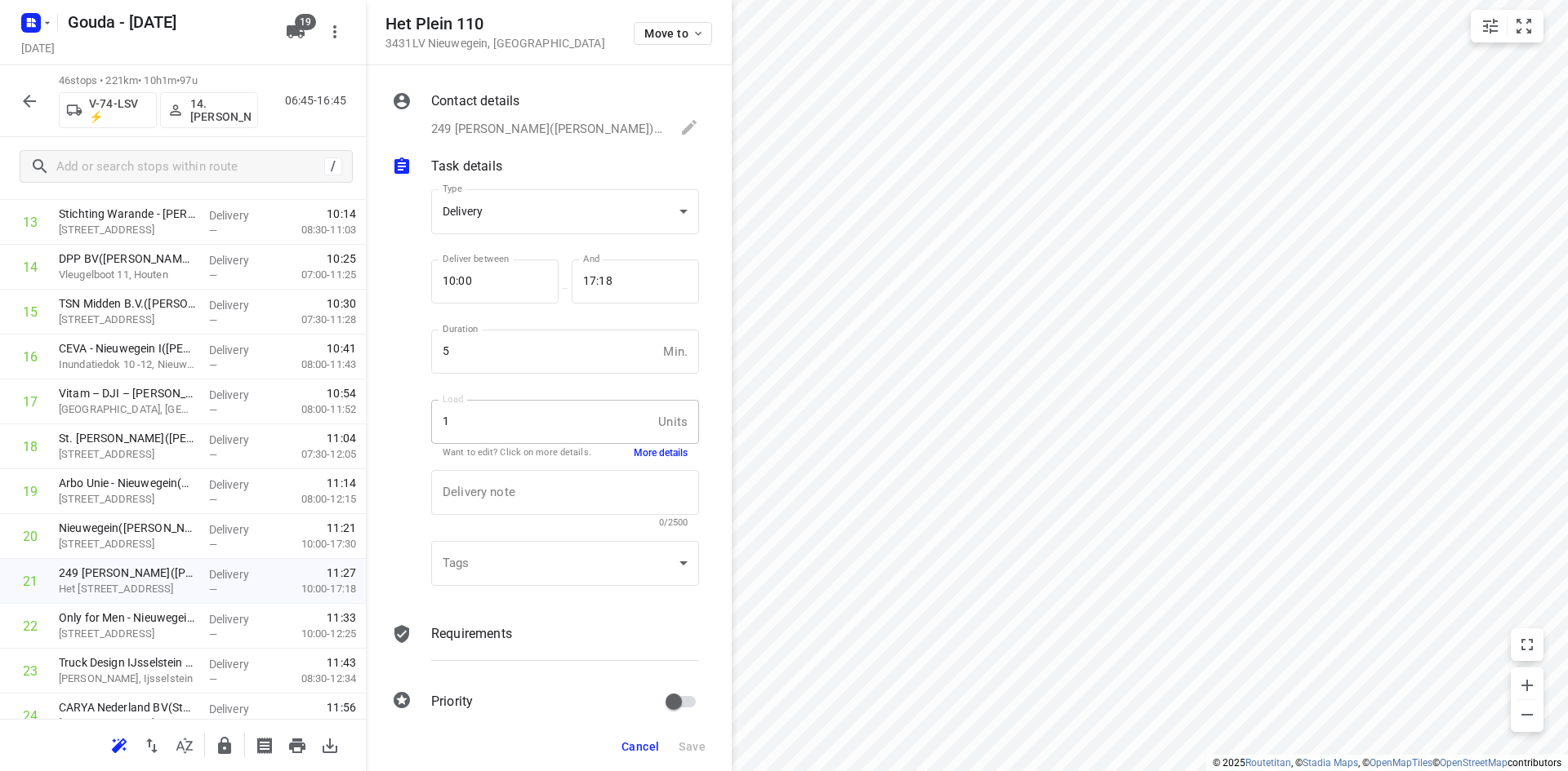
click at [637, 453] on button "More details" at bounding box center [660, 453] width 54 height 14
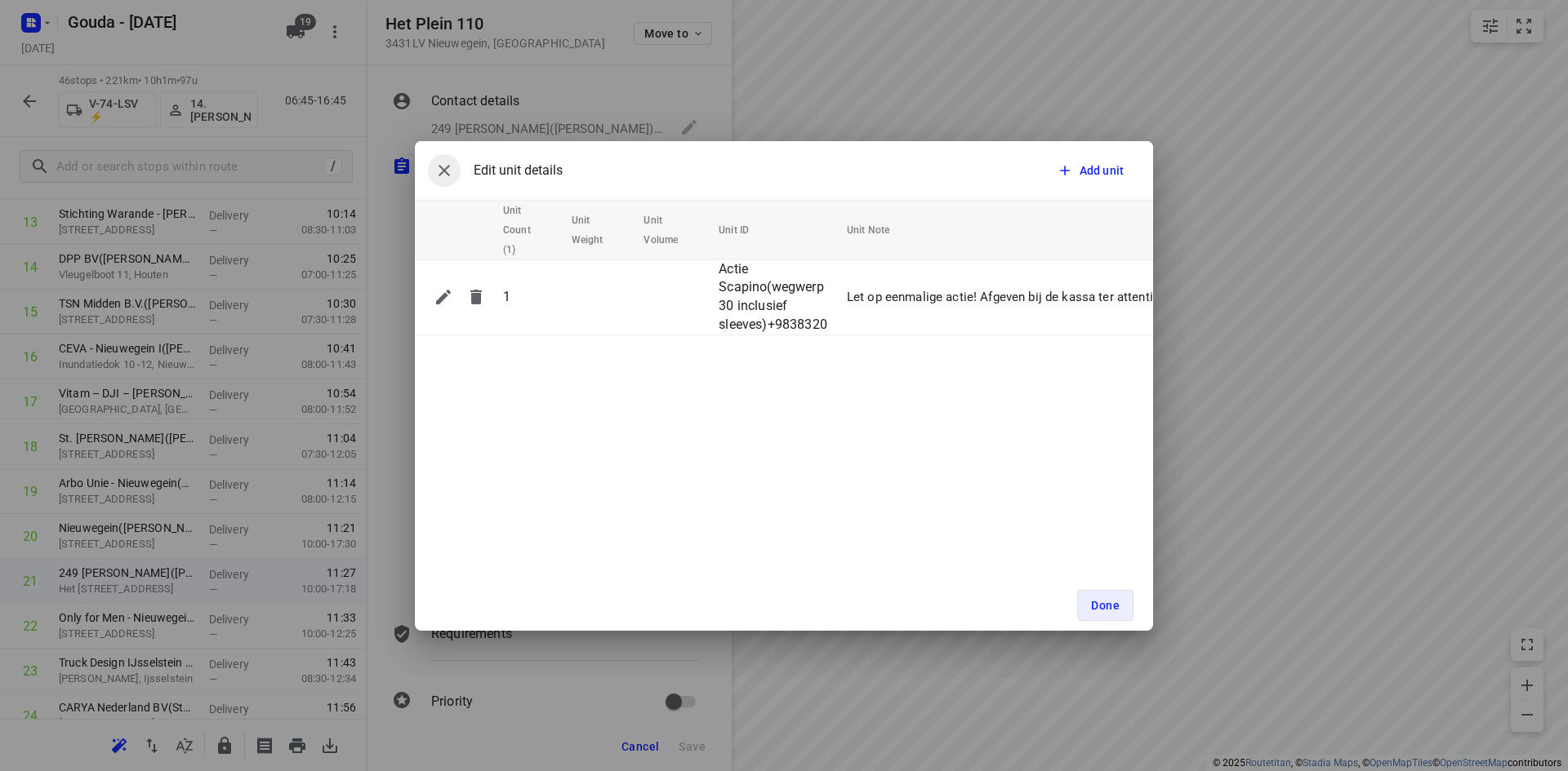
click at [449, 173] on icon "button" at bounding box center [444, 170] width 19 height 19
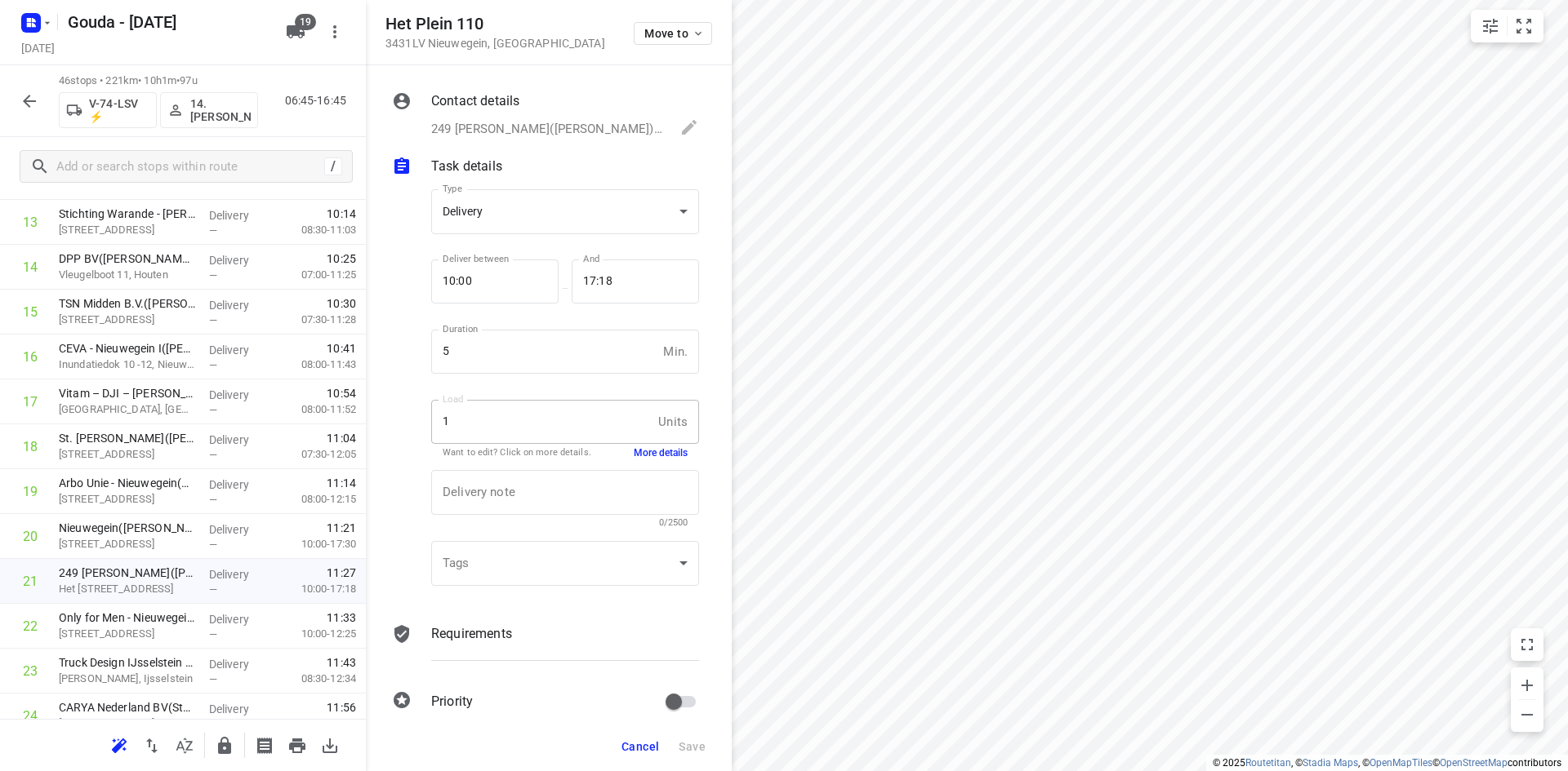
click at [625, 756] on button "Cancel" at bounding box center [640, 746] width 50 height 29
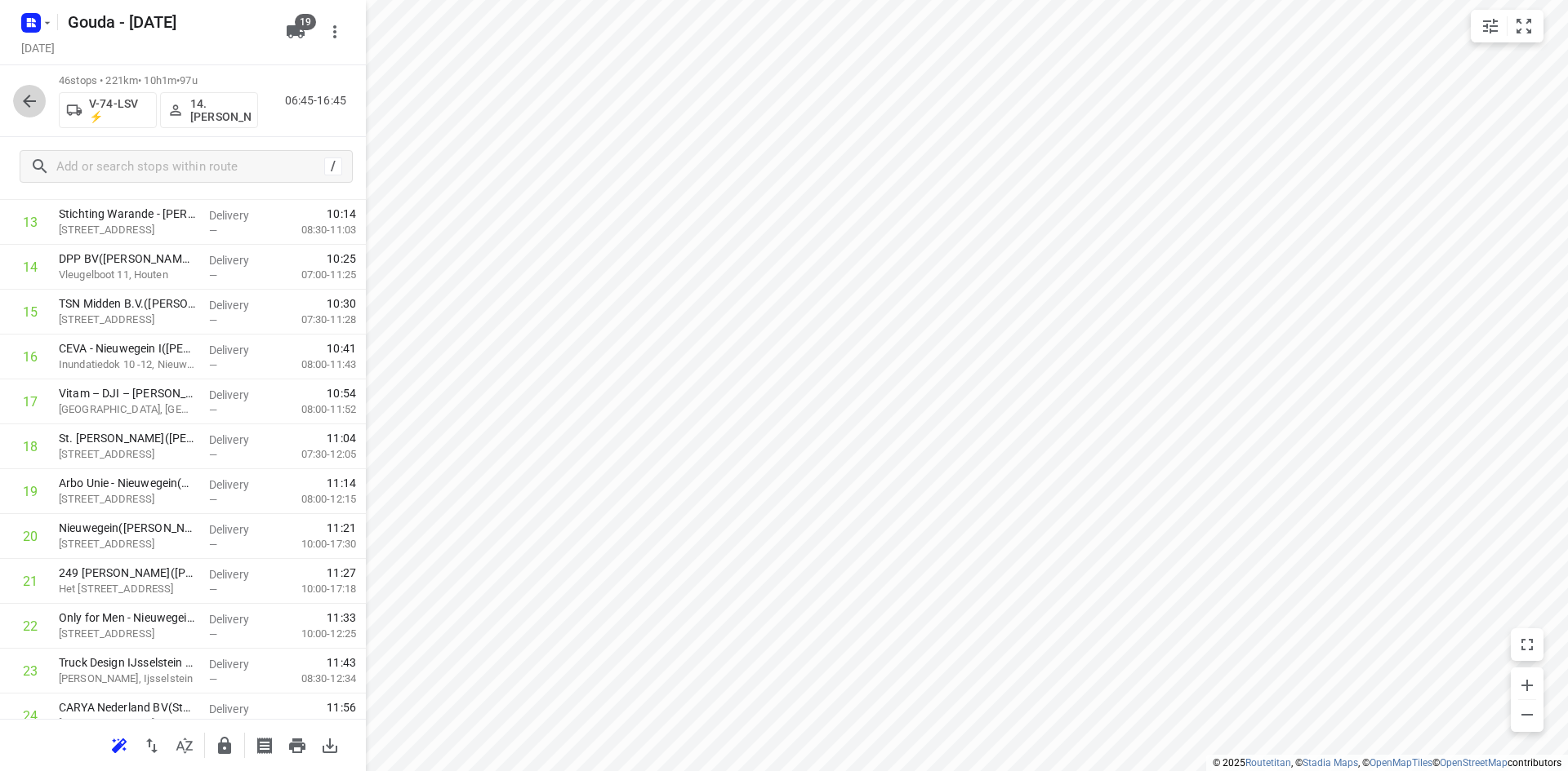
click at [33, 100] on icon "button" at bounding box center [29, 101] width 13 height 13
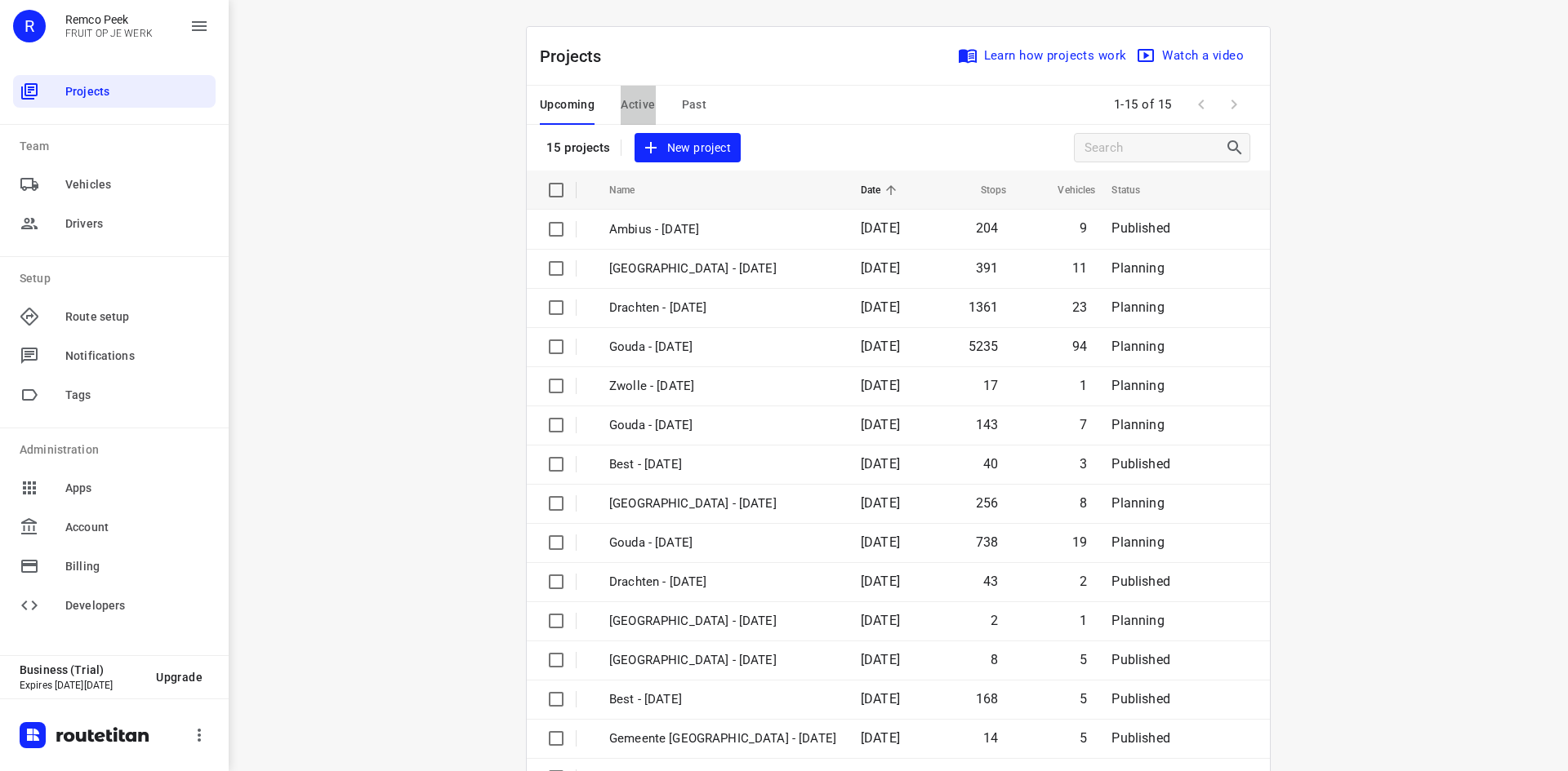
click at [625, 95] on span "Active" at bounding box center [637, 105] width 34 height 20
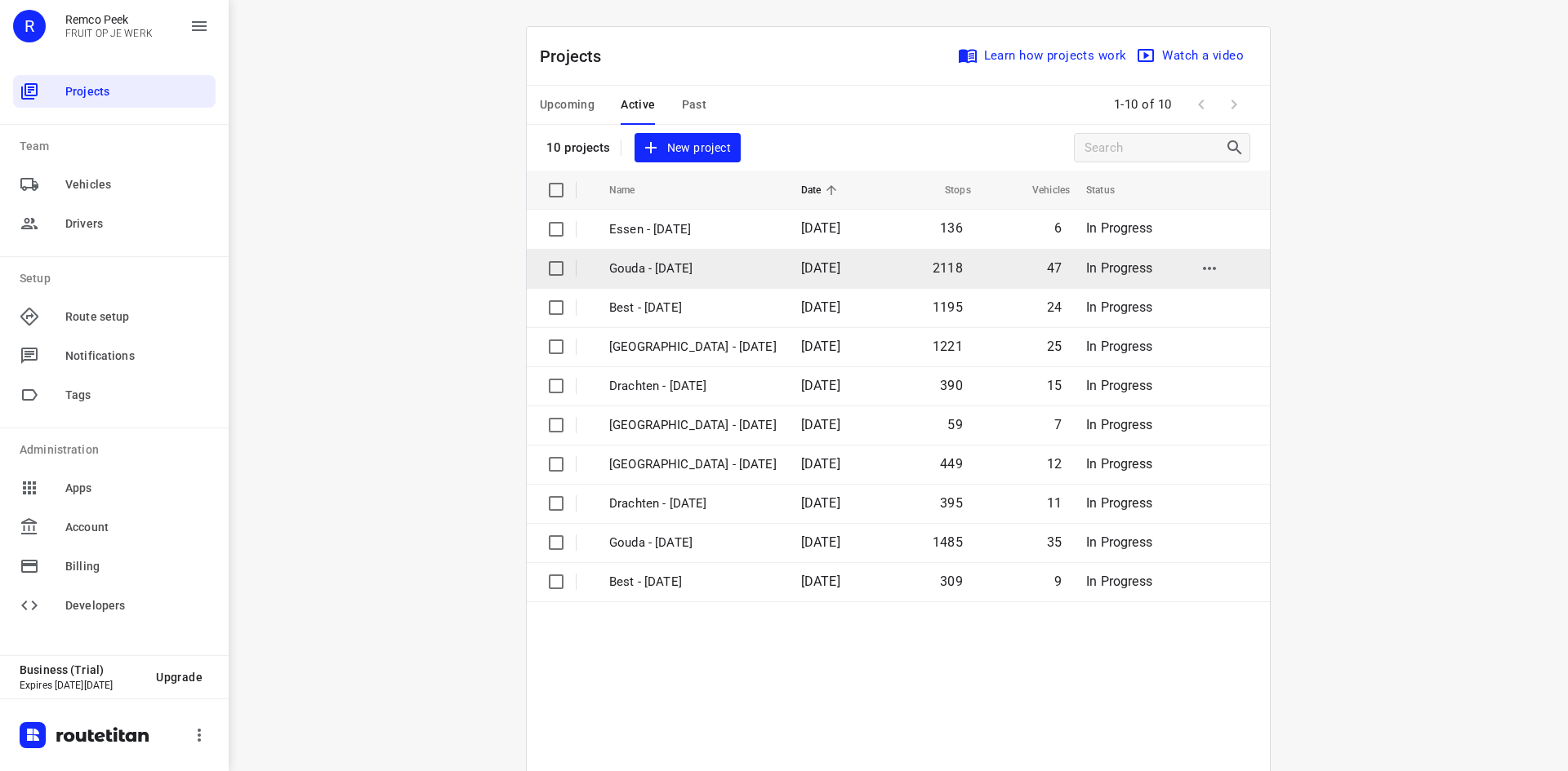
click at [695, 268] on p "Gouda - [DATE]" at bounding box center [693, 269] width 168 height 18
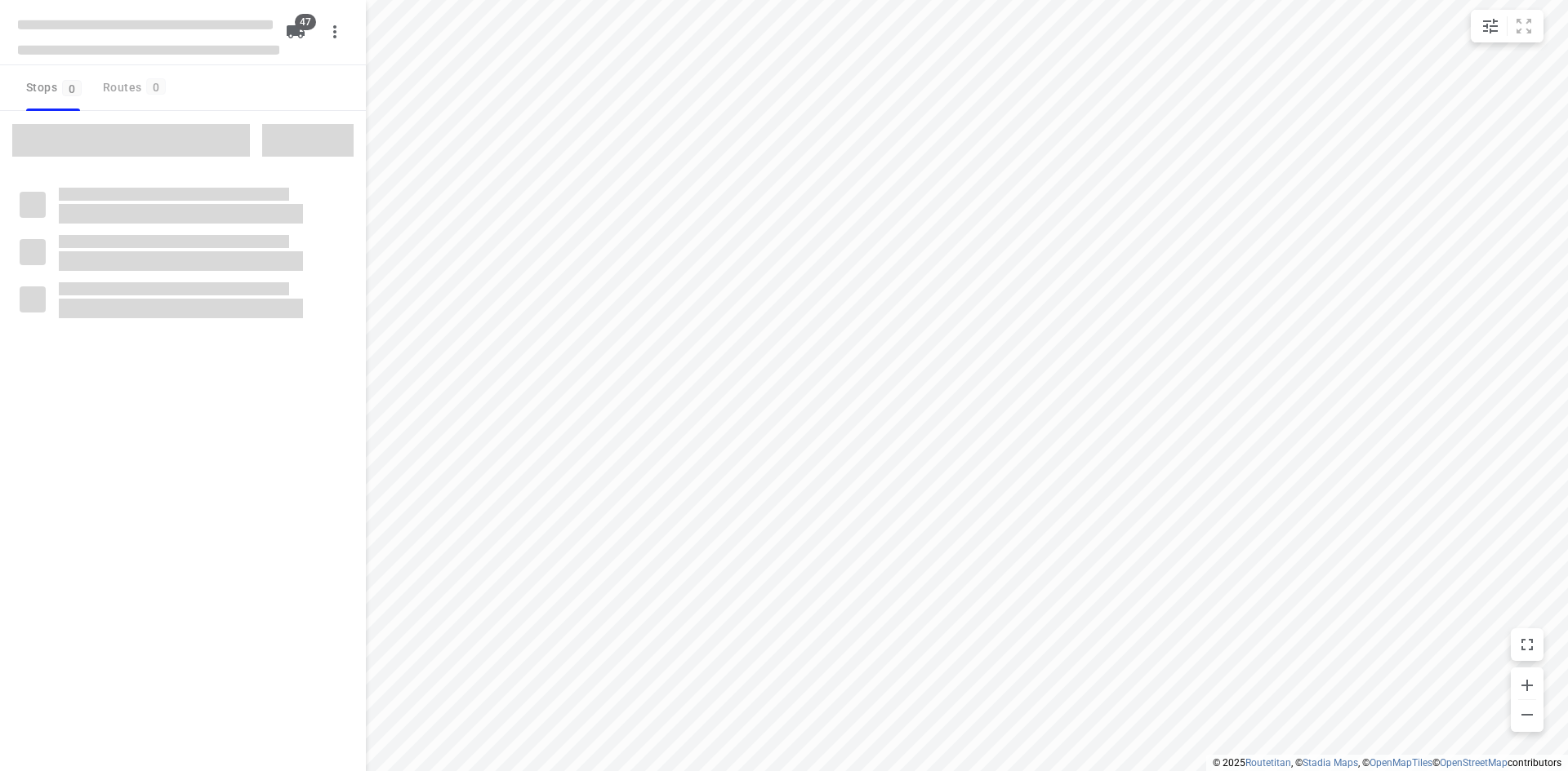
checkbox input "true"
